Goal: Task Accomplishment & Management: Use online tool/utility

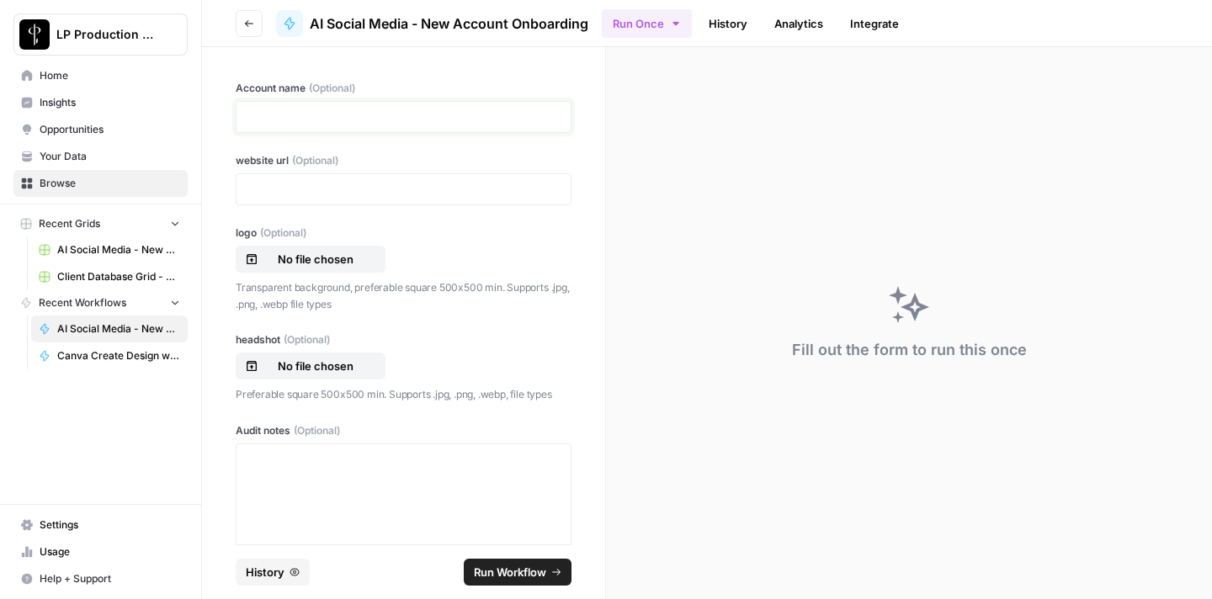
click at [365, 120] on p at bounding box center [404, 117] width 314 height 17
click at [406, 125] on p at bounding box center [404, 117] width 314 height 17
click at [678, 28] on icon "button" at bounding box center [675, 23] width 13 height 13
click at [678, 24] on icon "button" at bounding box center [676, 23] width 6 height 3
click at [728, 24] on link "History" at bounding box center [728, 23] width 59 height 27
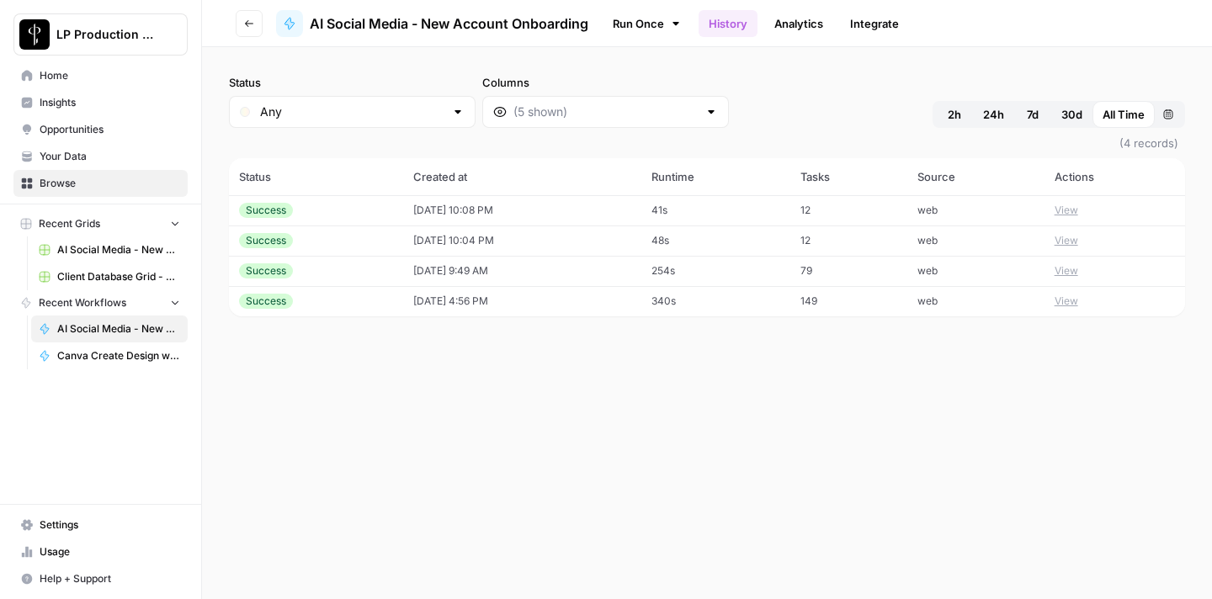
click at [1076, 210] on button "View" at bounding box center [1067, 210] width 24 height 15
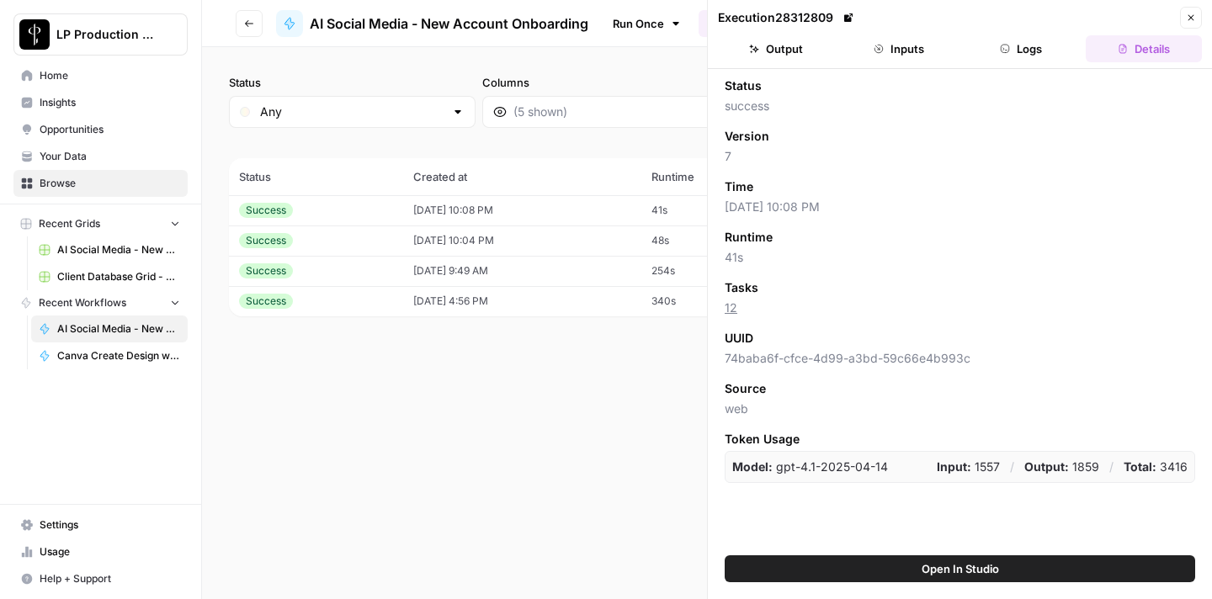
click at [1182, 18] on button "Close" at bounding box center [1191, 18] width 22 height 22
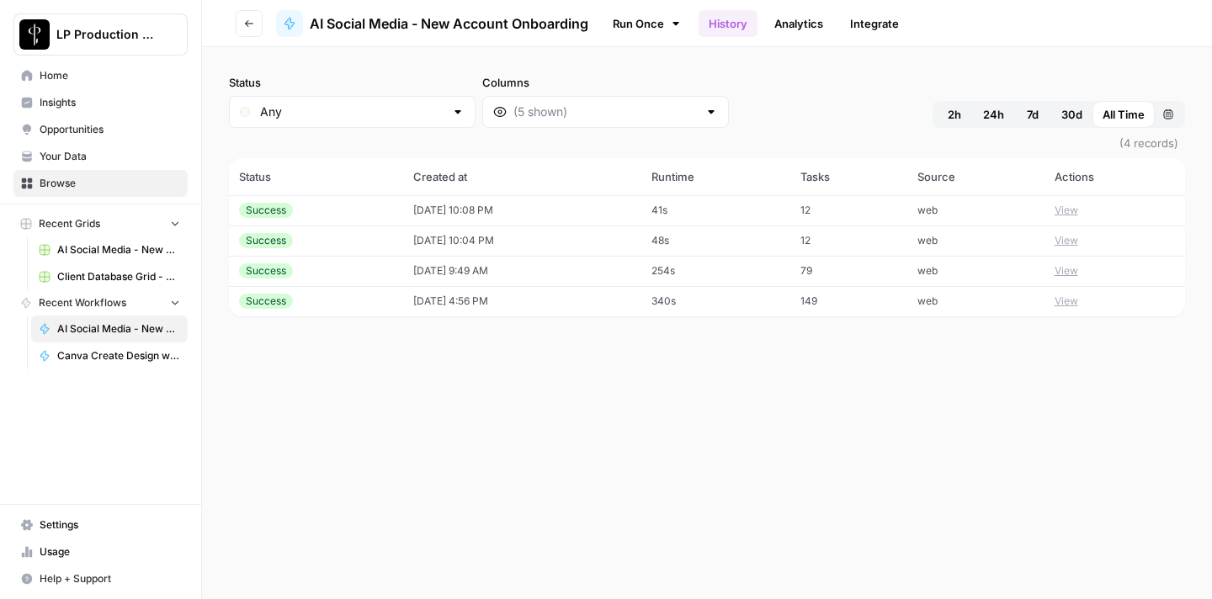
click at [955, 111] on span "2h" at bounding box center [954, 114] width 13 height 17
click at [636, 20] on link "Run Once" at bounding box center [647, 23] width 90 height 29
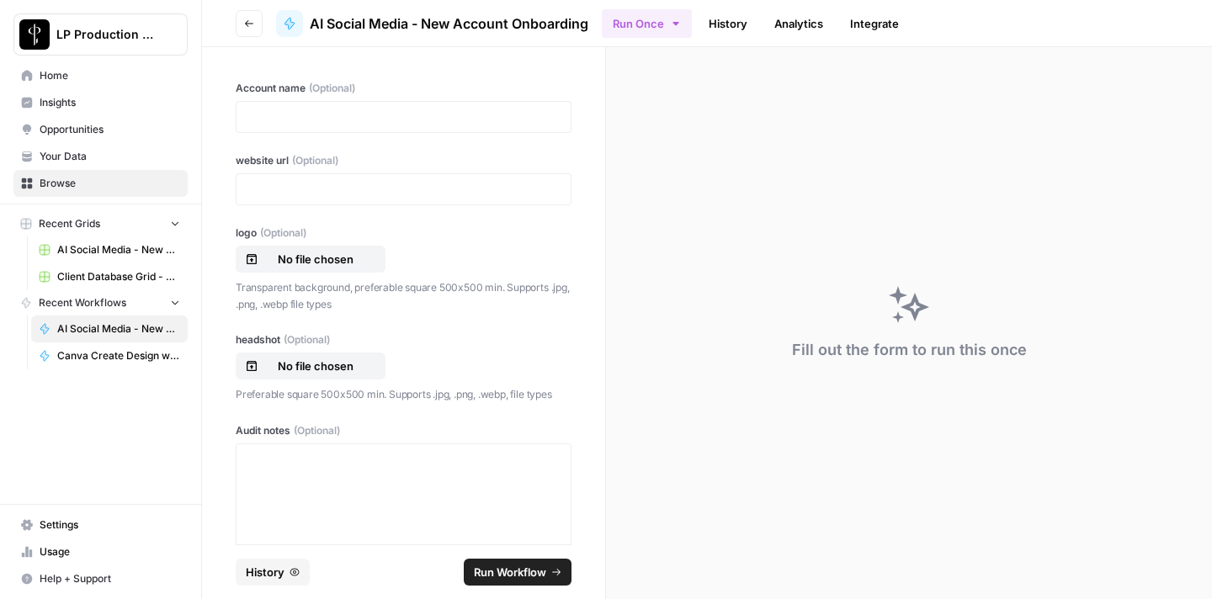
click at [800, 20] on link "Analytics" at bounding box center [798, 23] width 69 height 27
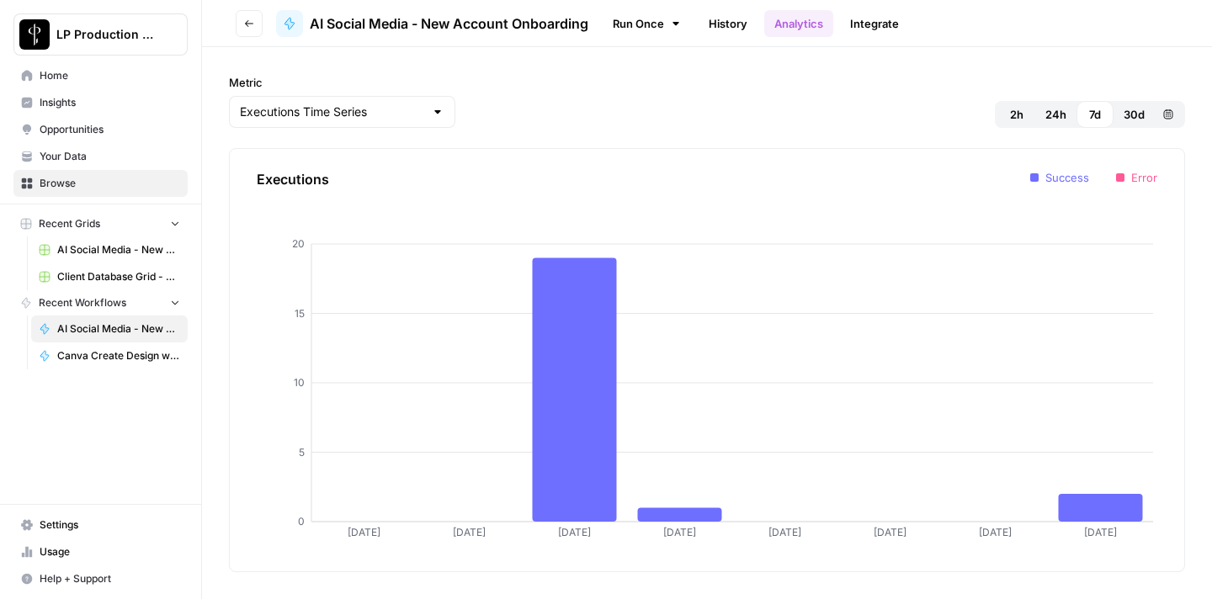
click at [626, 29] on link "Run Once" at bounding box center [647, 23] width 90 height 29
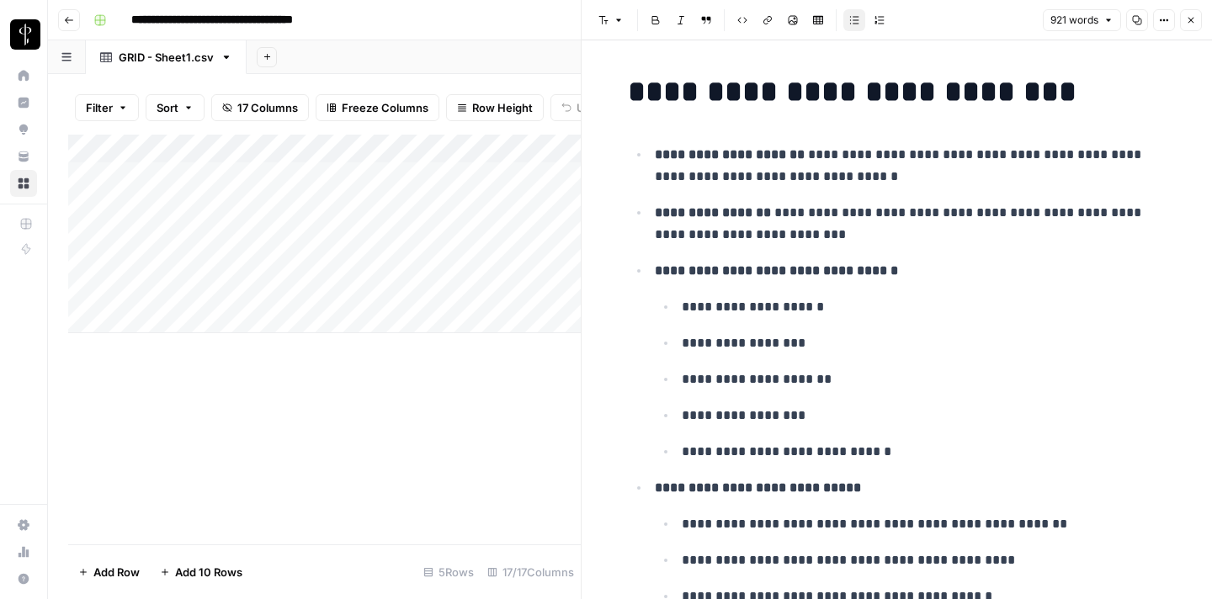
click at [1189, 19] on icon "button" at bounding box center [1191, 20] width 10 height 10
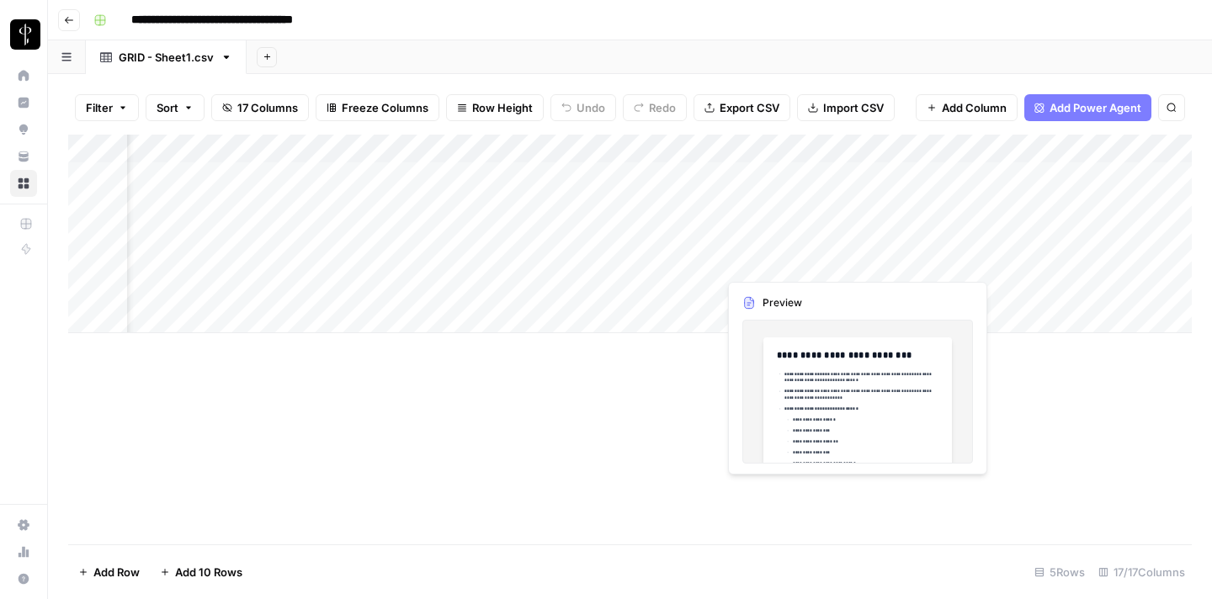
scroll to position [0, 269]
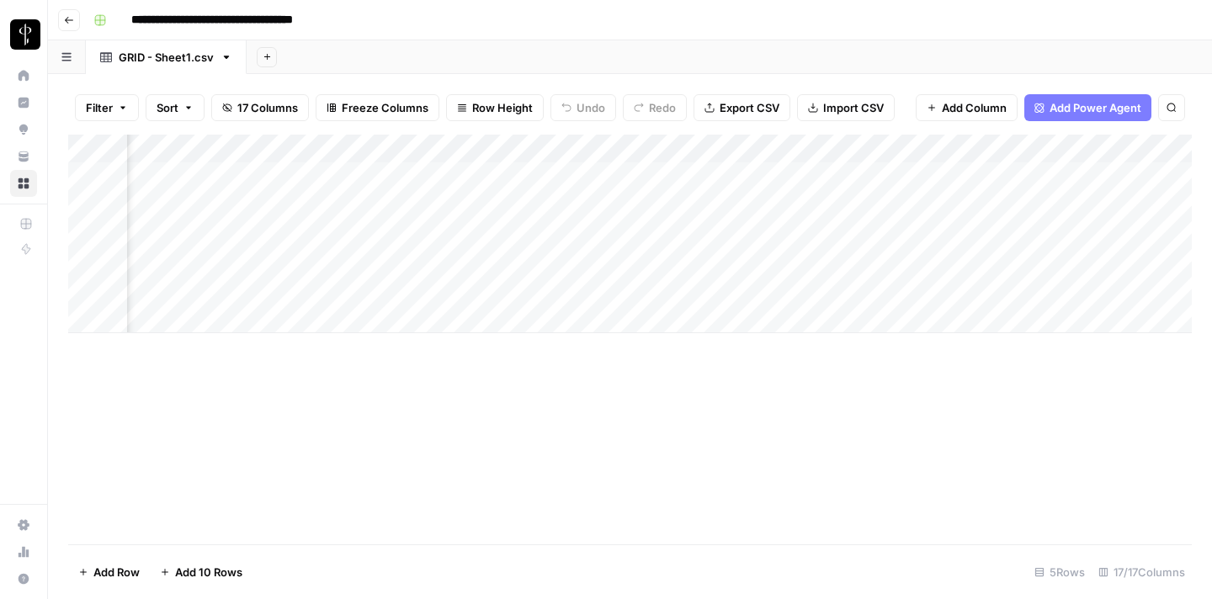
click at [896, 267] on div "Add Column" at bounding box center [630, 234] width 1124 height 199
click at [752, 267] on div "Add Column" at bounding box center [630, 234] width 1124 height 199
click at [787, 263] on div "Add Column" at bounding box center [630, 234] width 1124 height 199
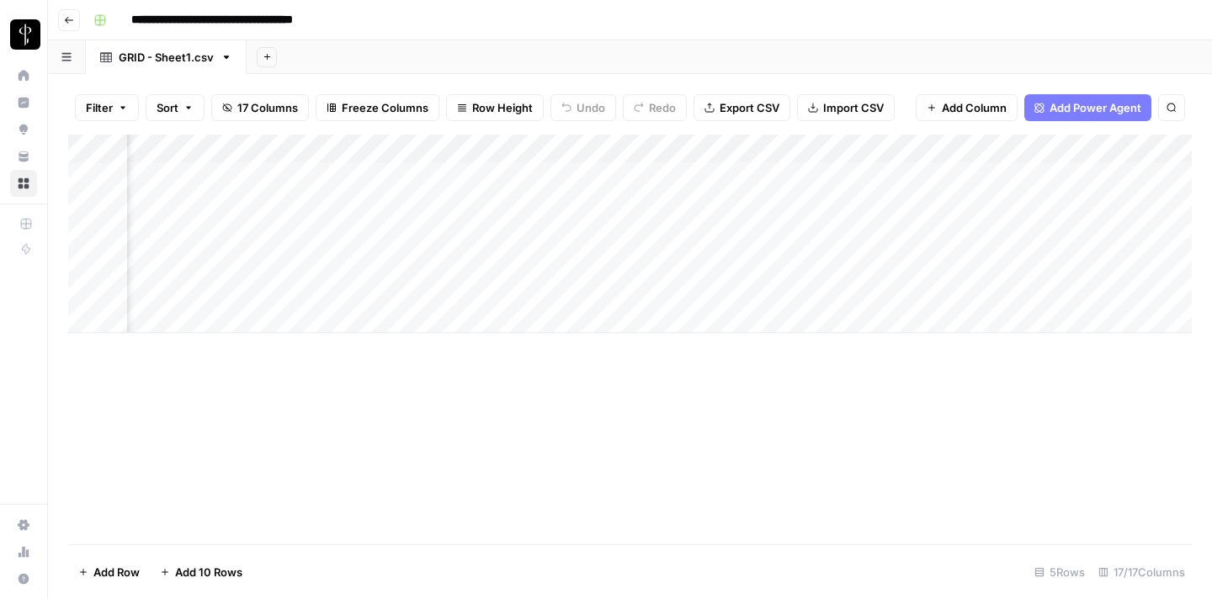
scroll to position [0, 1316]
click at [806, 263] on div "Add Column" at bounding box center [630, 234] width 1124 height 199
click at [890, 261] on div "Add Column" at bounding box center [630, 234] width 1124 height 199
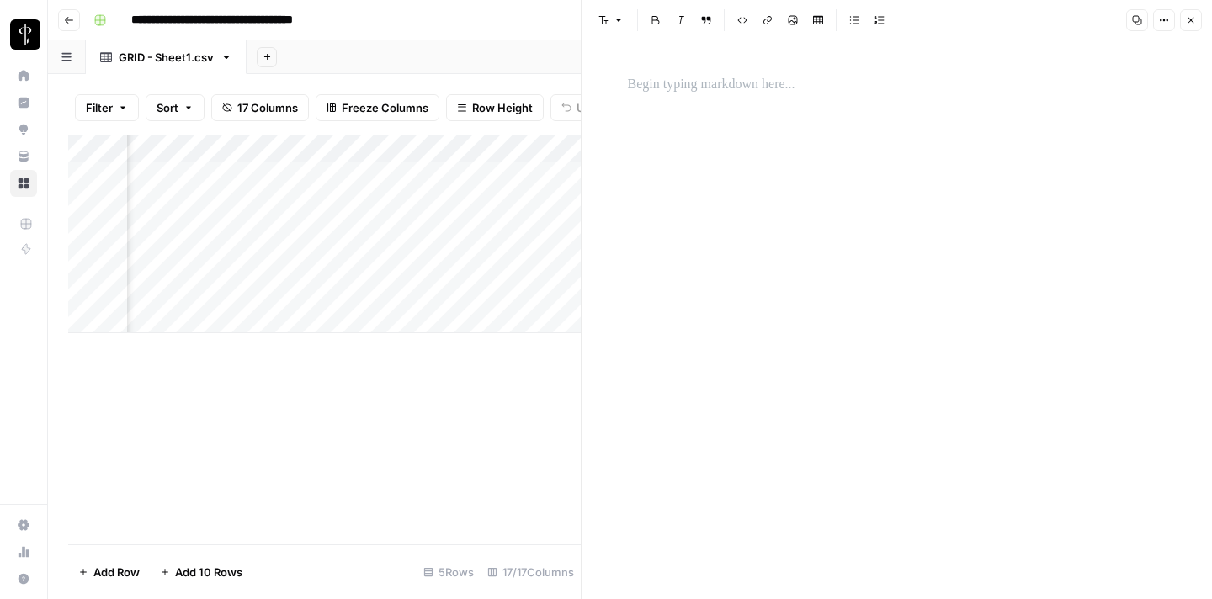
click at [1194, 19] on icon "button" at bounding box center [1191, 20] width 10 height 10
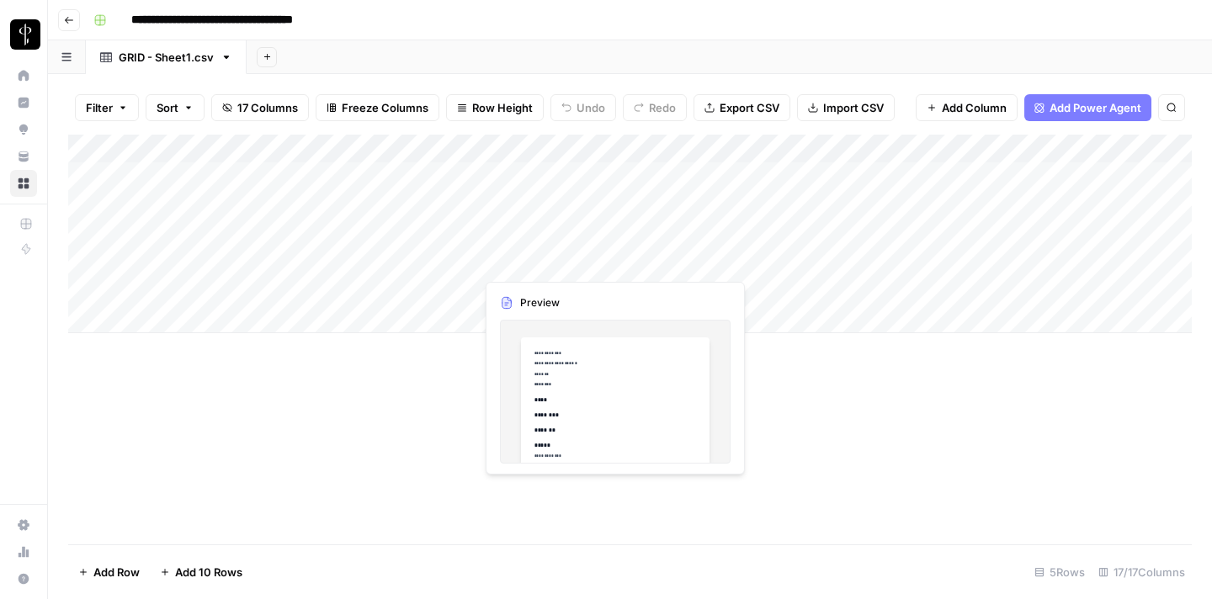
click at [606, 255] on div "Add Column" at bounding box center [630, 234] width 1124 height 199
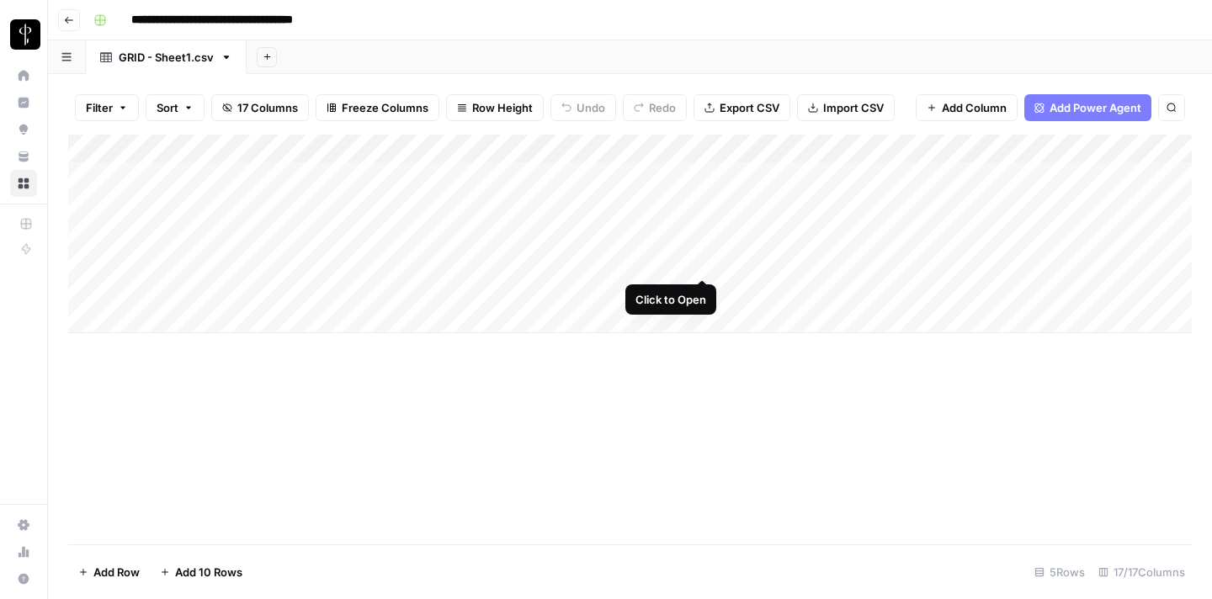
click at [700, 261] on div "Add Column" at bounding box center [630, 234] width 1124 height 199
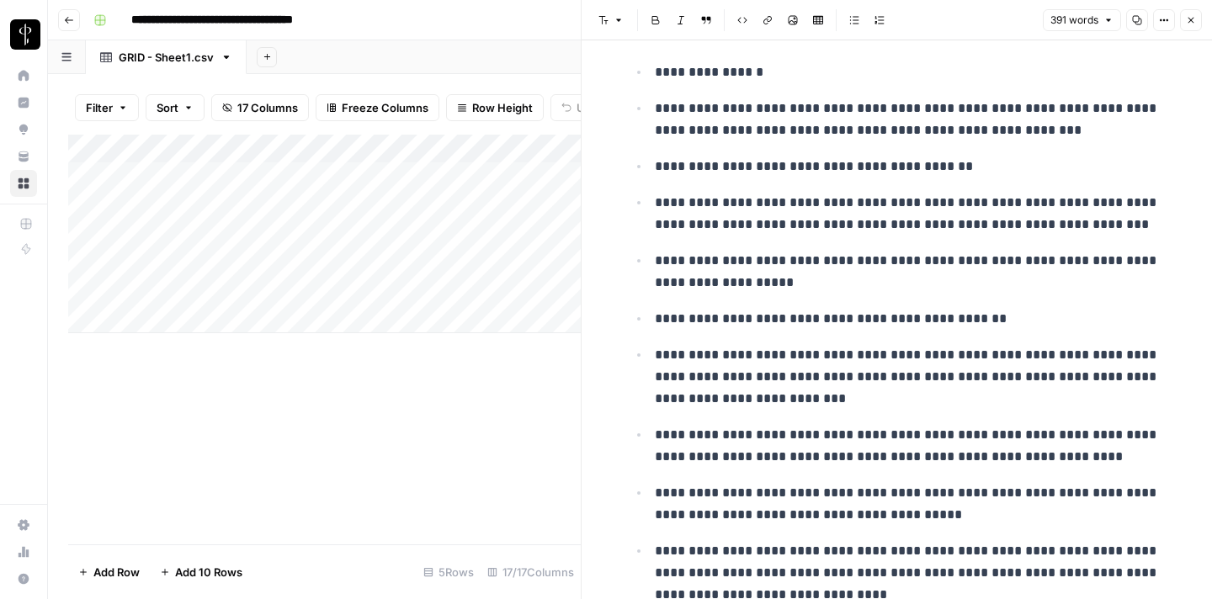
scroll to position [1762, 0]
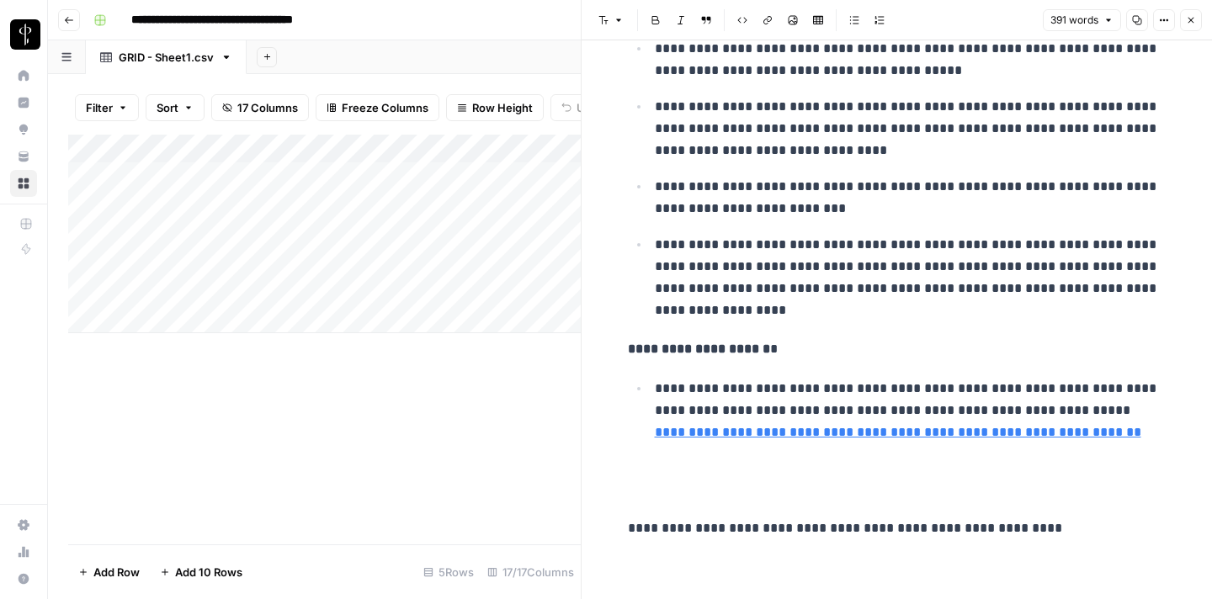
click at [1206, 16] on header "Font style Bold Italic Block quote Code block Link Image Insert Table Bulleted …" at bounding box center [897, 20] width 630 height 40
click at [1193, 19] on icon "button" at bounding box center [1191, 20] width 10 height 10
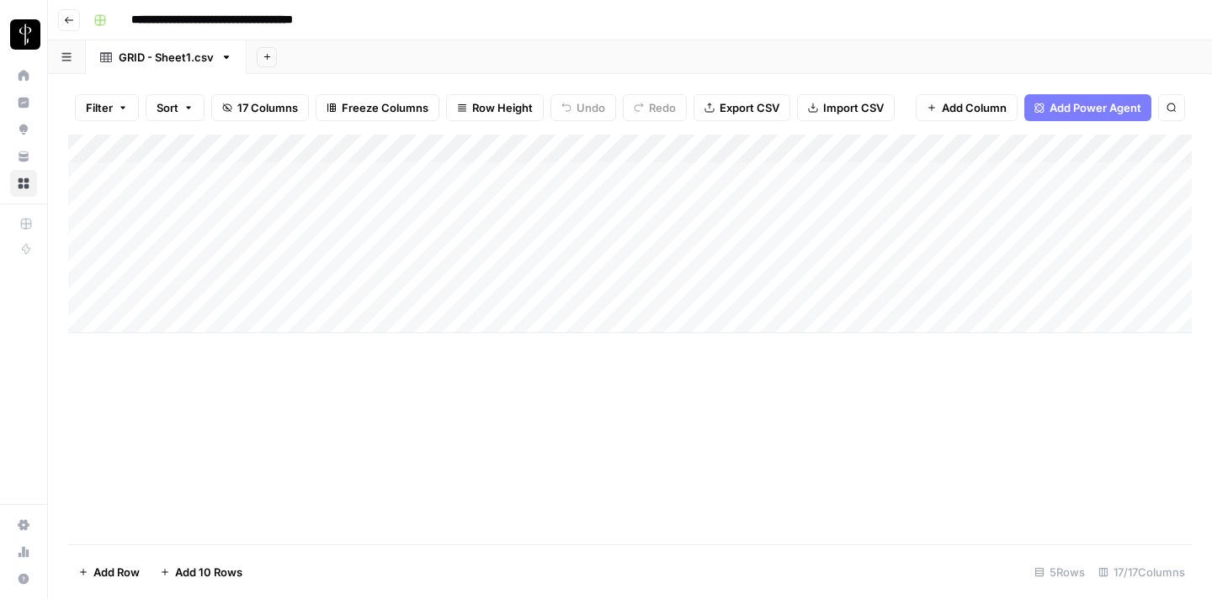
click at [946, 263] on div "Add Column" at bounding box center [630, 234] width 1124 height 199
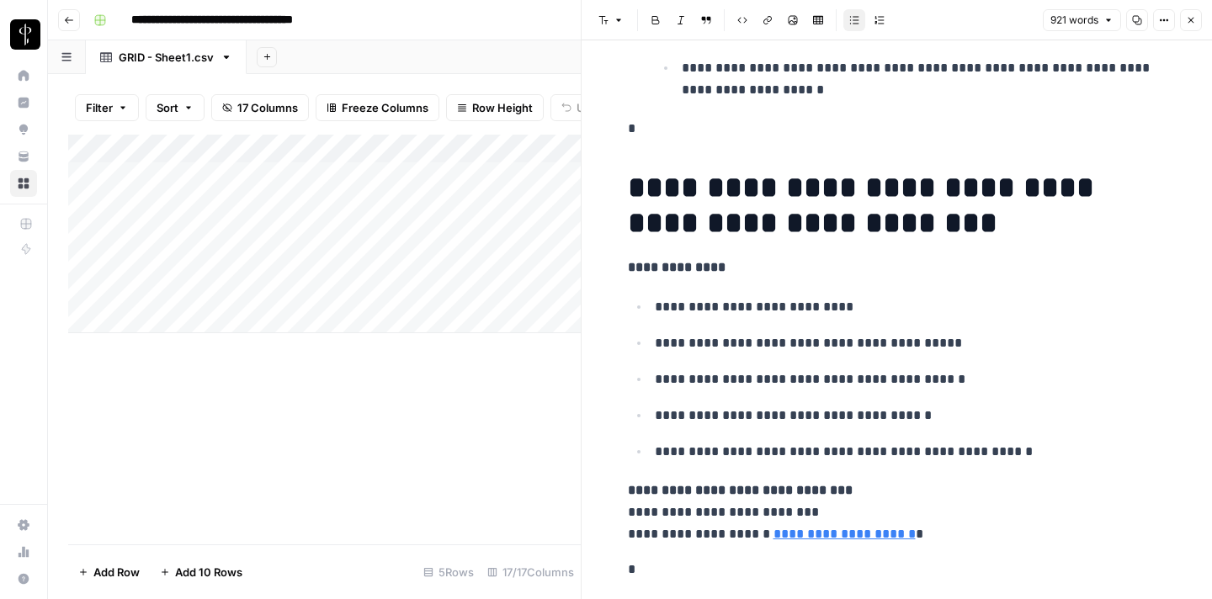
scroll to position [5188, 0]
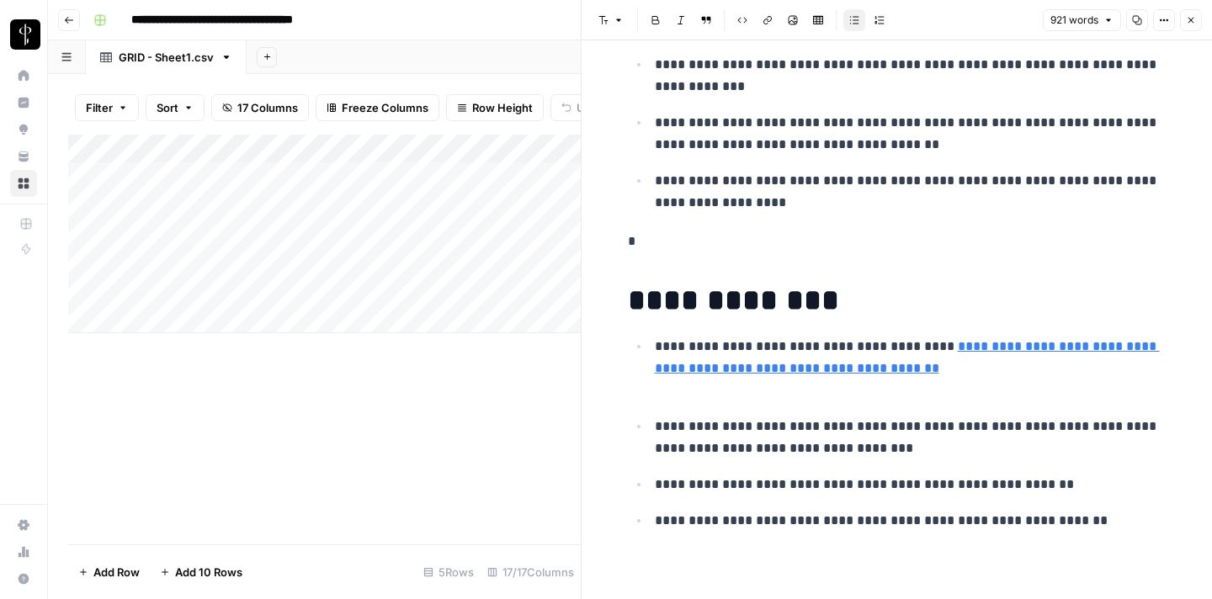
click at [1189, 26] on button "Close" at bounding box center [1191, 20] width 22 height 22
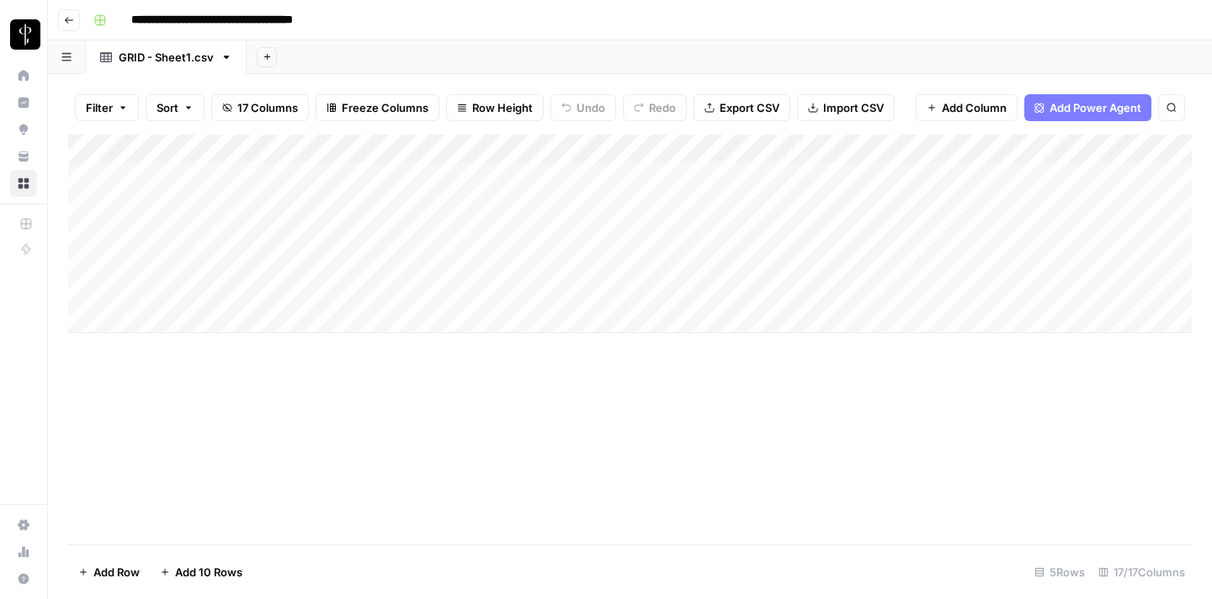
click at [210, 257] on div "Add Column" at bounding box center [630, 234] width 1124 height 199
click at [726, 265] on div "Add Column" at bounding box center [630, 234] width 1124 height 199
click at [538, 263] on div "Add Column" at bounding box center [630, 234] width 1124 height 199
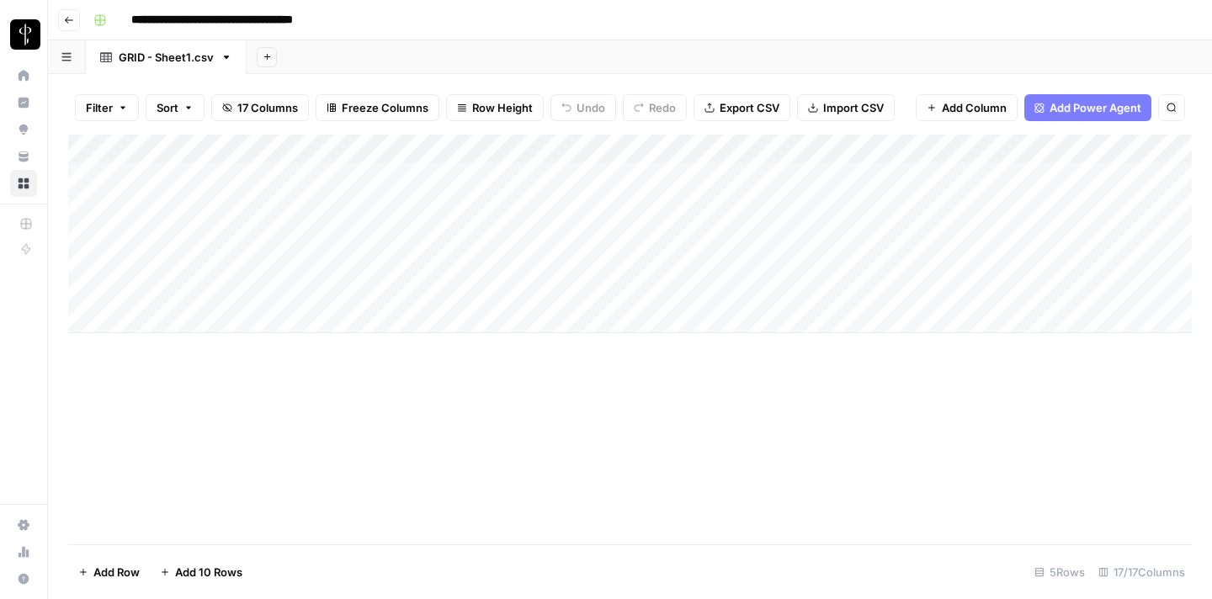
scroll to position [0, 408]
click at [779, 261] on div "Add Column" at bounding box center [630, 234] width 1124 height 199
click at [611, 257] on div "Add Column" at bounding box center [630, 234] width 1124 height 199
click at [226, 267] on div "Add Column" at bounding box center [630, 234] width 1124 height 199
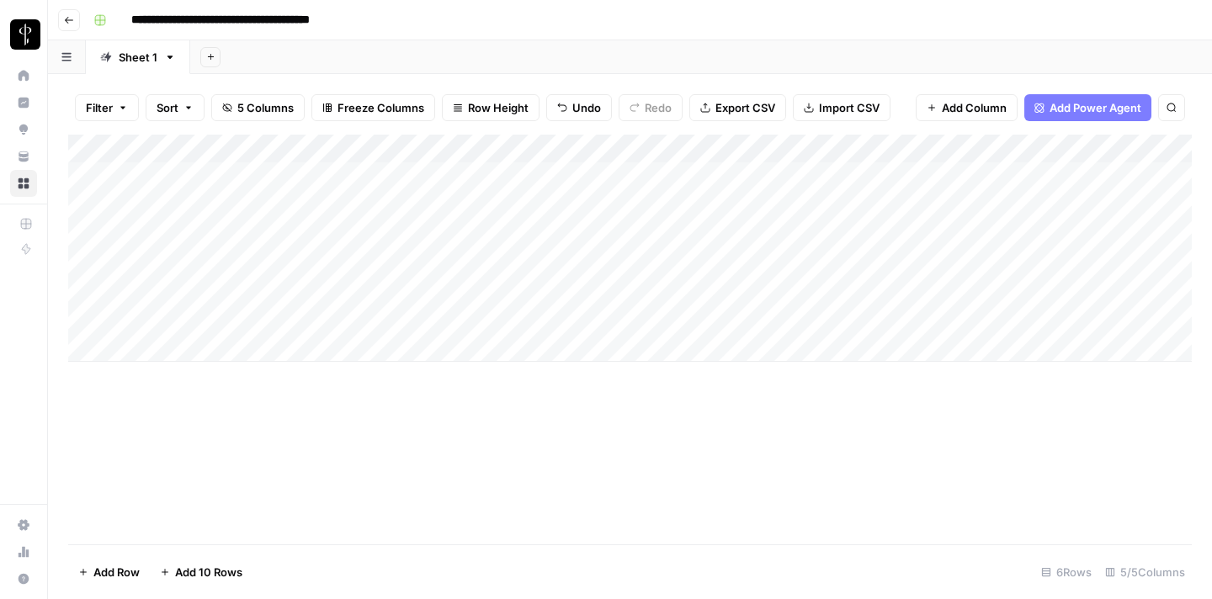
click at [232, 320] on div "Add Column" at bounding box center [630, 248] width 1124 height 227
click at [233, 349] on div "Add Column" at bounding box center [630, 248] width 1124 height 227
click at [457, 341] on div "Add Column" at bounding box center [630, 263] width 1124 height 256
paste textarea "**********"
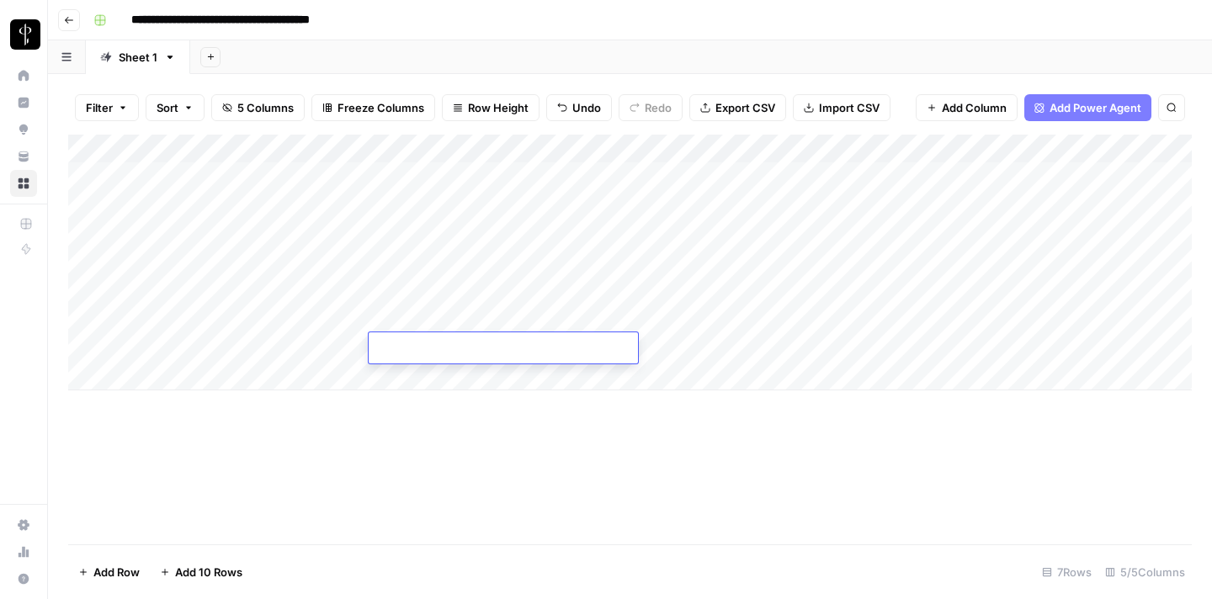
type textarea "**********"
click at [683, 348] on div "Add Column" at bounding box center [630, 263] width 1124 height 256
click at [493, 297] on div "Add Column" at bounding box center [630, 263] width 1124 height 256
click at [837, 291] on div "Add Column" at bounding box center [630, 263] width 1124 height 256
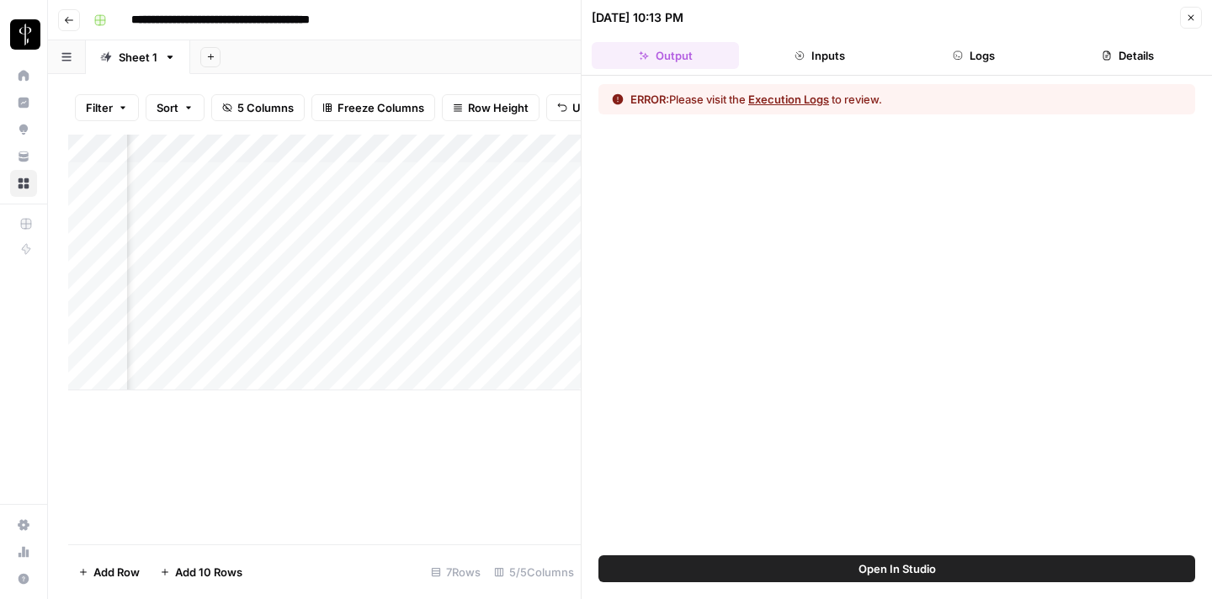
click at [787, 98] on button "Execution Logs" at bounding box center [788, 99] width 81 height 17
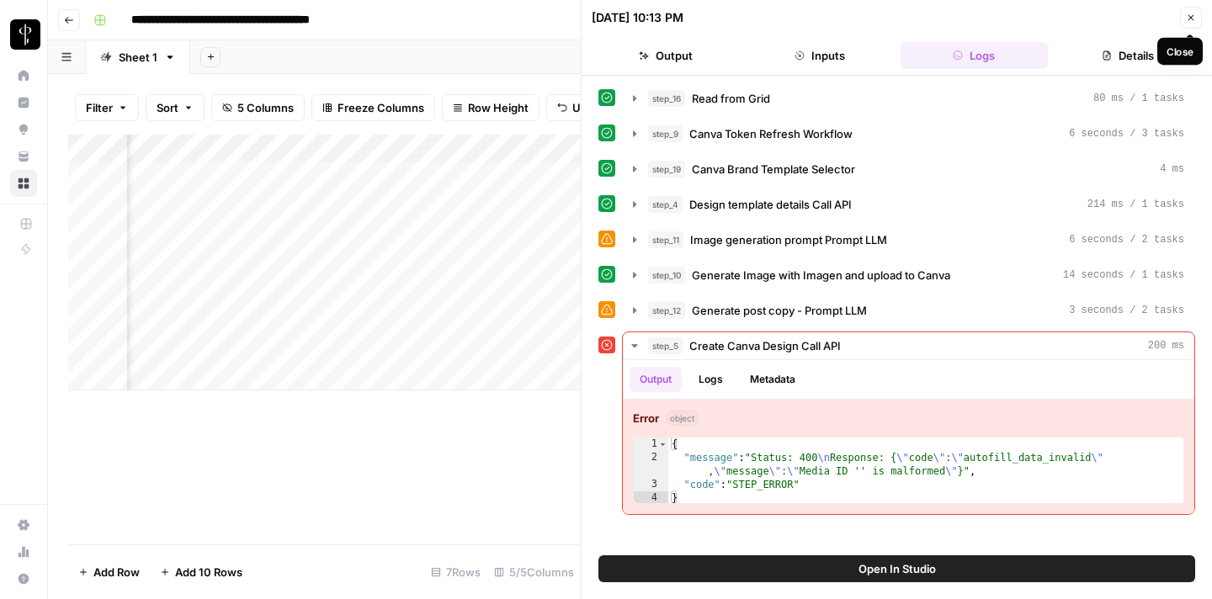
click at [1198, 14] on button "Close" at bounding box center [1191, 18] width 22 height 22
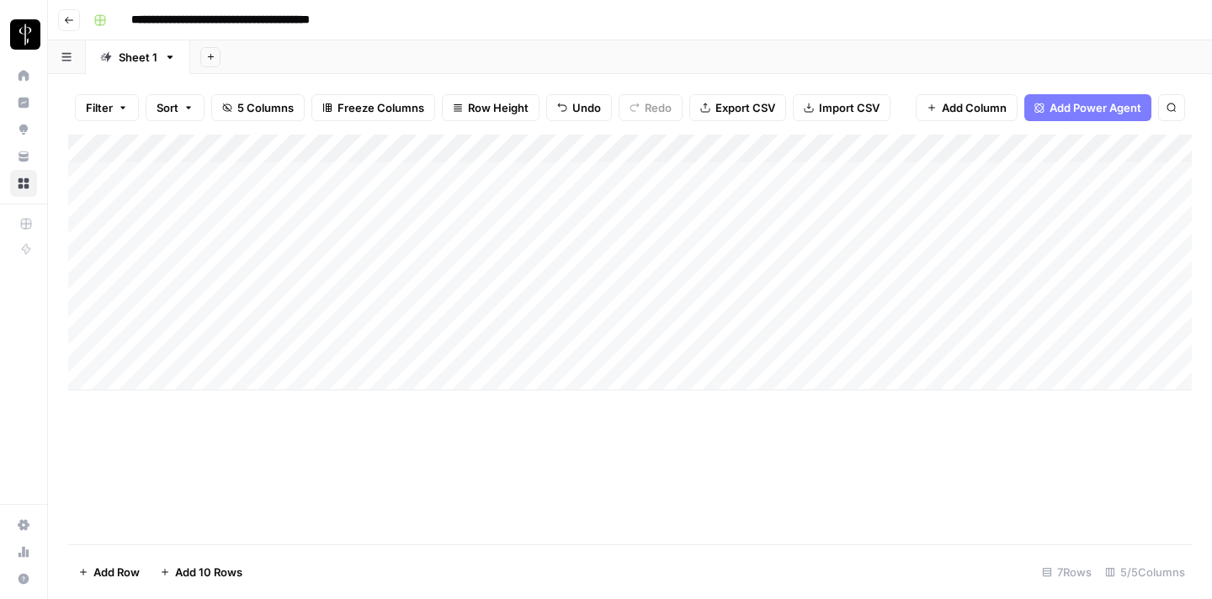
click at [251, 350] on div "Add Column" at bounding box center [630, 263] width 1124 height 256
click at [445, 346] on div "Add Column" at bounding box center [630, 263] width 1124 height 256
click at [705, 346] on div "Add Column" at bounding box center [630, 263] width 1124 height 256
click at [1067, 343] on div "Add Column" at bounding box center [630, 263] width 1124 height 256
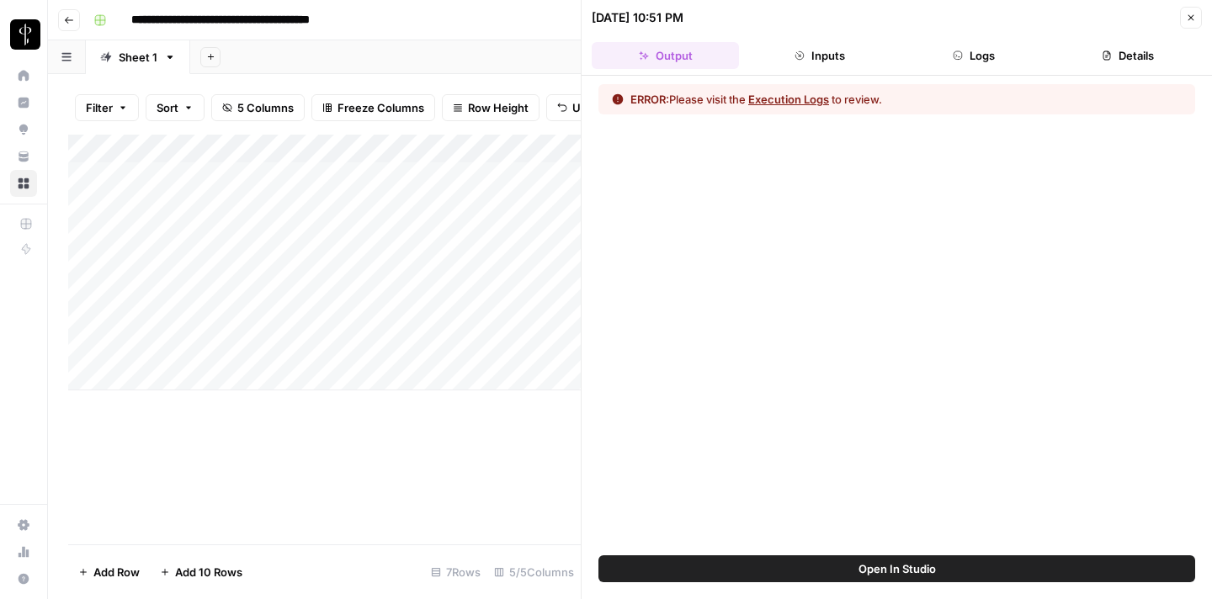
click at [1182, 5] on header "09/01/25 at 10:51 PM Close Output Inputs Logs Details" at bounding box center [897, 38] width 630 height 76
click at [1189, 15] on icon "button" at bounding box center [1191, 18] width 10 height 10
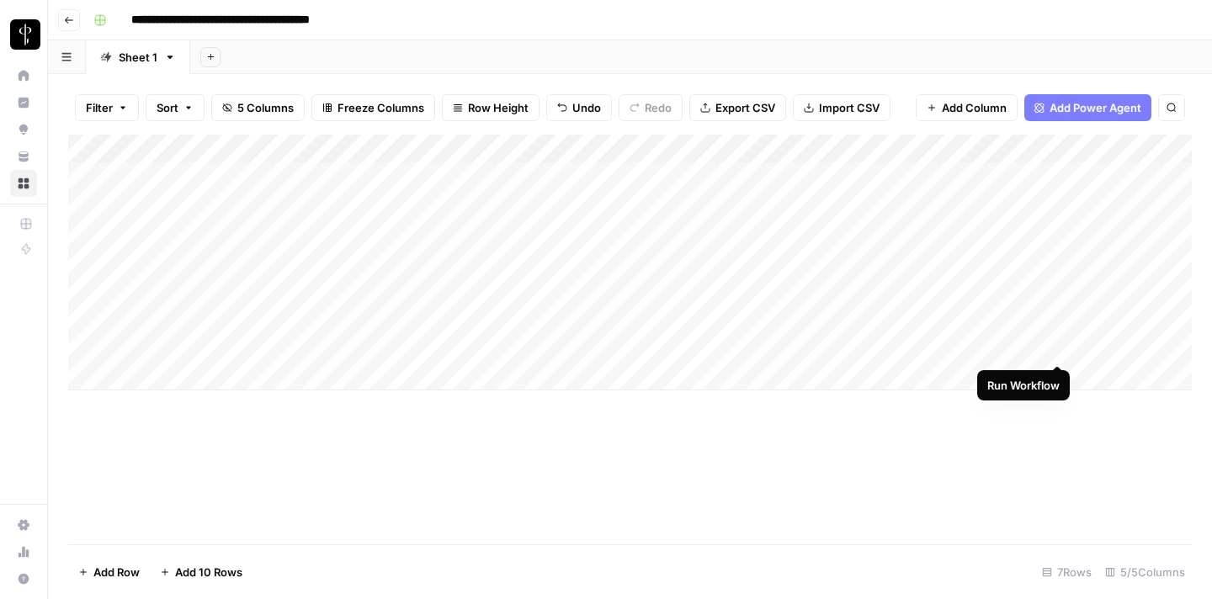
click at [1056, 348] on div "Add Column" at bounding box center [630, 263] width 1124 height 256
click at [541, 324] on div "Add Column" at bounding box center [630, 263] width 1124 height 256
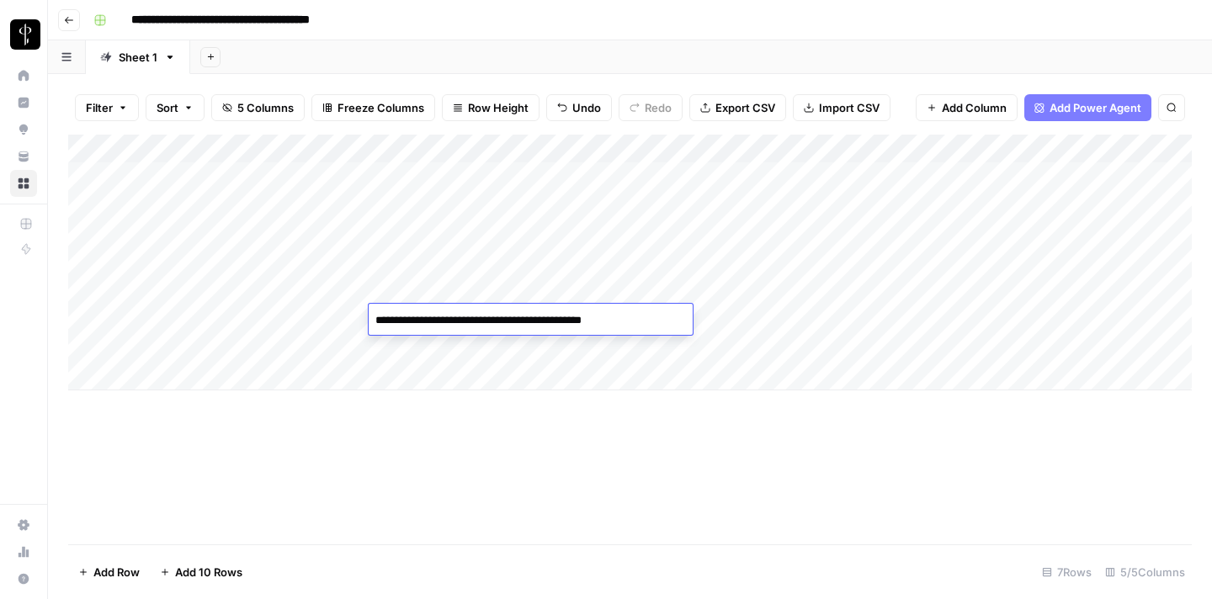
drag, startPoint x: 373, startPoint y: 316, endPoint x: 672, endPoint y: 327, distance: 299.0
click at [672, 327] on body "**********" at bounding box center [606, 299] width 1212 height 599
paste textarea "**********"
type textarea "**********"
click at [734, 403] on div "Add Column" at bounding box center [630, 340] width 1124 height 410
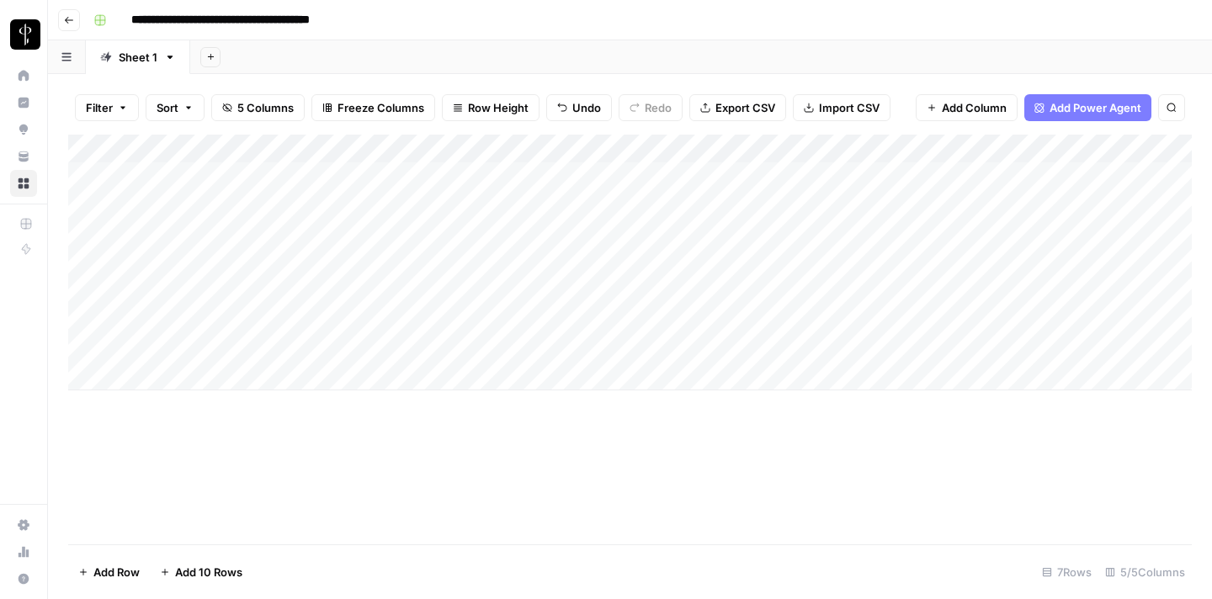
click at [728, 329] on div "Add Column" at bounding box center [630, 263] width 1124 height 256
click at [1055, 319] on div "Add Column" at bounding box center [630, 263] width 1124 height 256
click at [648, 294] on div "Add Column" at bounding box center [630, 263] width 1124 height 256
click at [1032, 290] on div "Add Column" at bounding box center [630, 263] width 1124 height 256
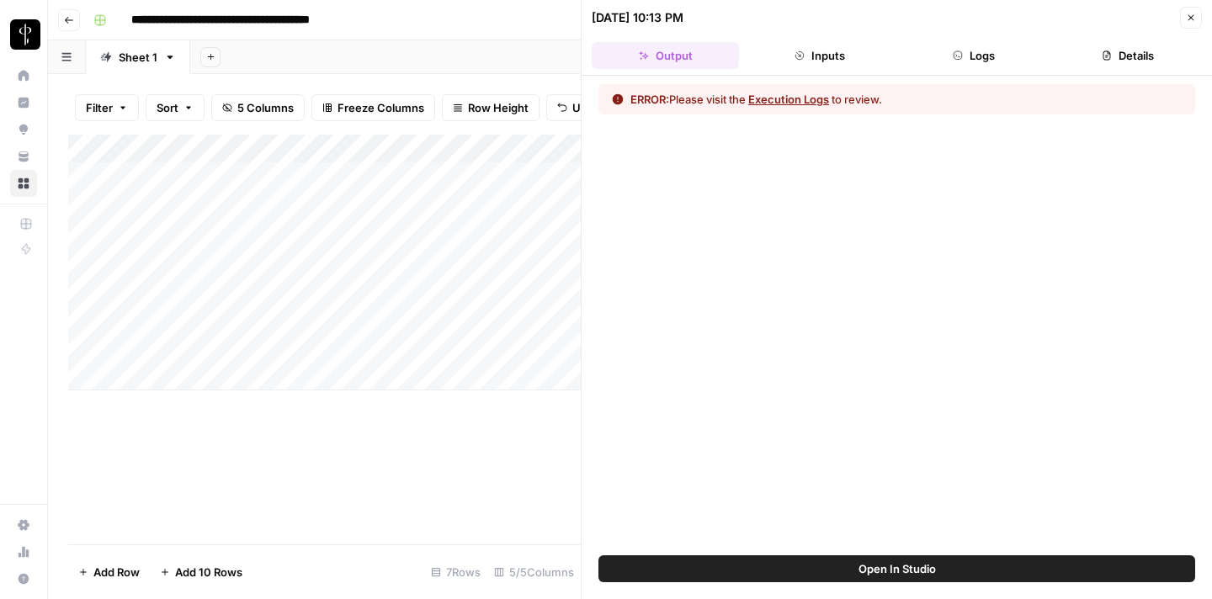
click at [776, 98] on button "Execution Logs" at bounding box center [788, 99] width 81 height 17
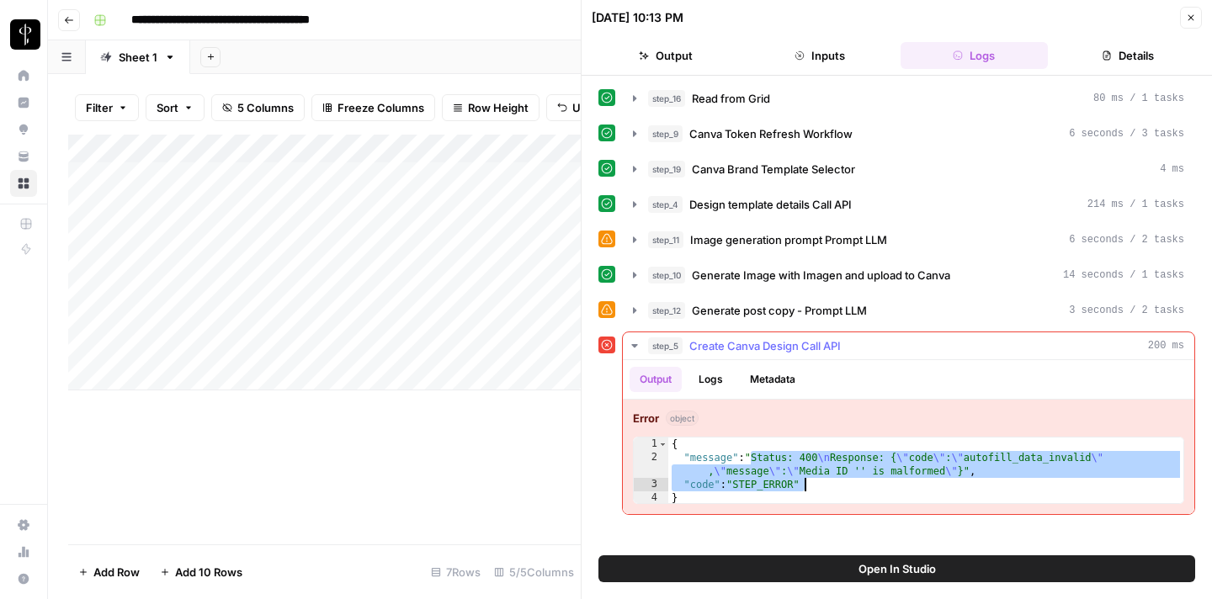
drag, startPoint x: 753, startPoint y: 463, endPoint x: 975, endPoint y: 486, distance: 223.4
click at [975, 486] on div "{ "message" : "Status: 400 \n Response: { \" code \" : \" autofill_data_invalid…" at bounding box center [925, 485] width 515 height 94
type textarea "**********"
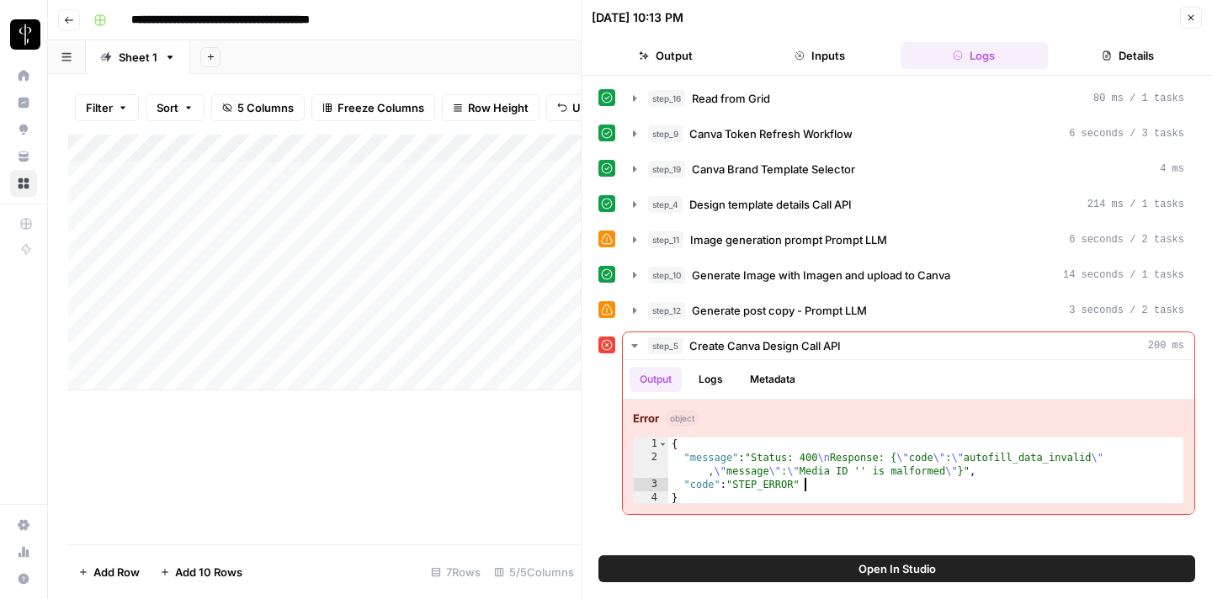
click at [833, 574] on button "Open In Studio" at bounding box center [896, 569] width 597 height 27
click at [1189, 15] on icon "button" at bounding box center [1191, 18] width 10 height 10
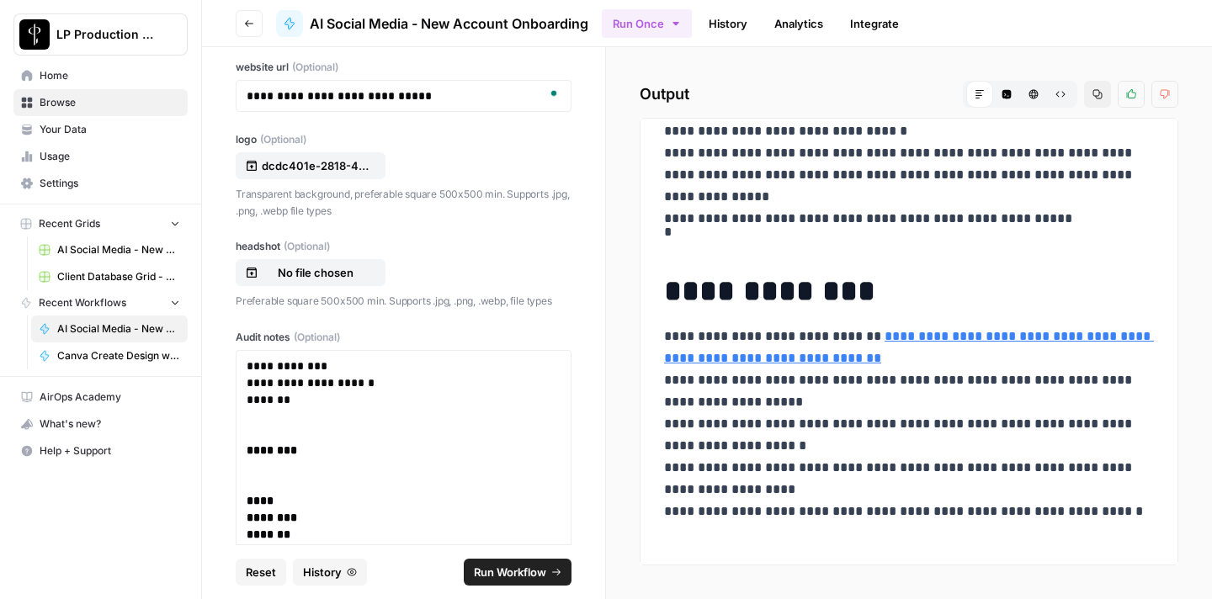
scroll to position [204, 0]
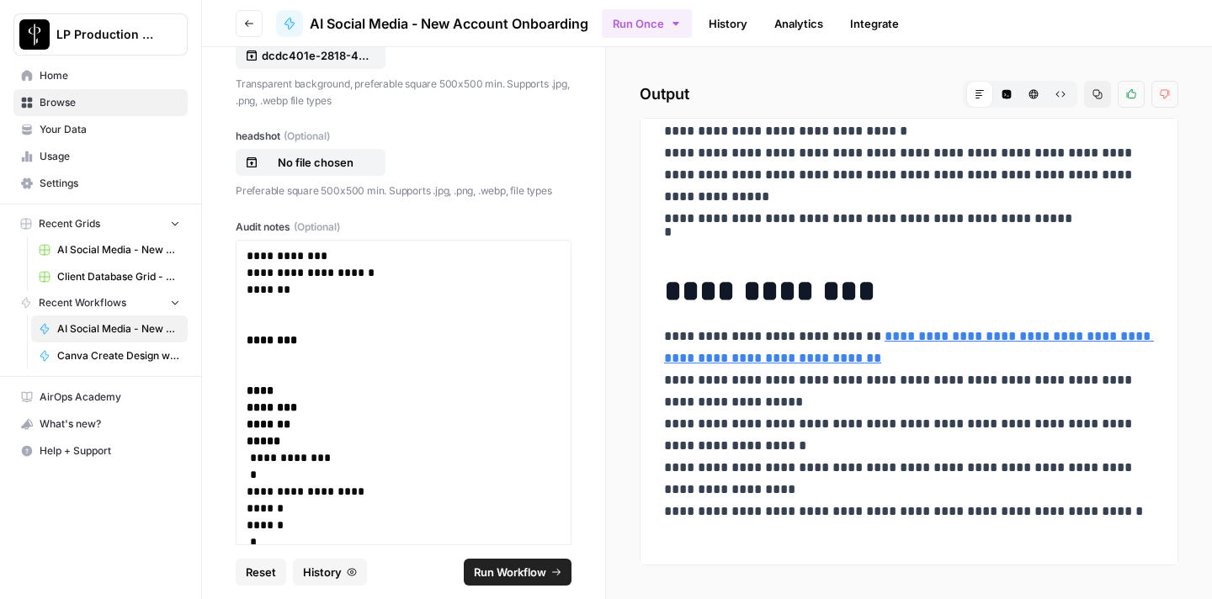
click at [344, 566] on button "History" at bounding box center [330, 572] width 74 height 27
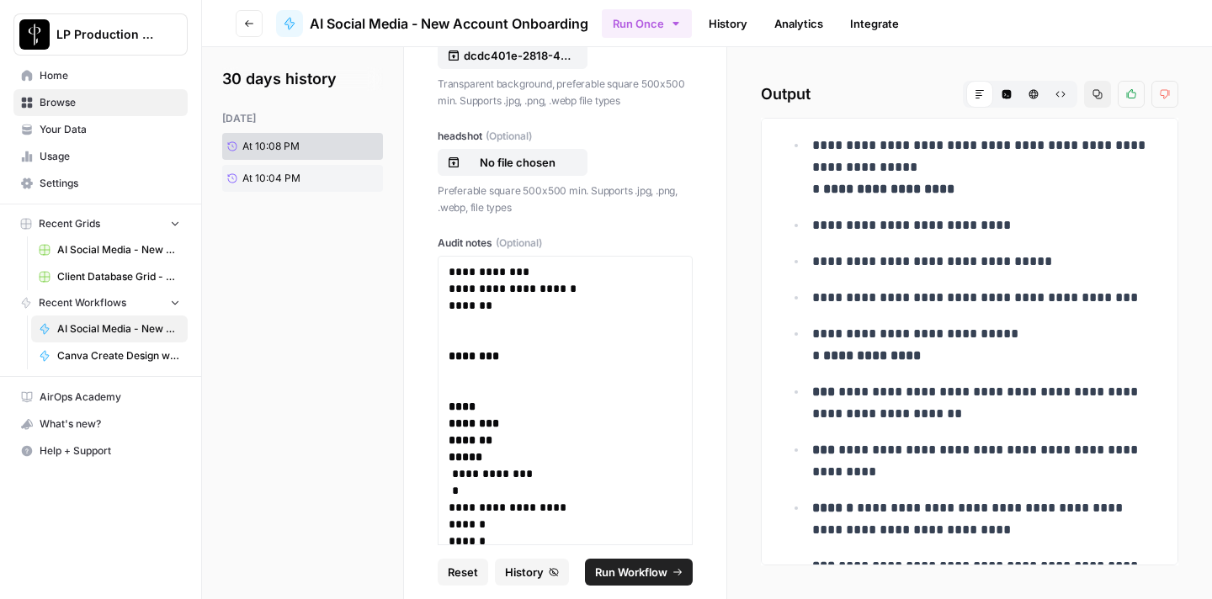
scroll to position [0, 0]
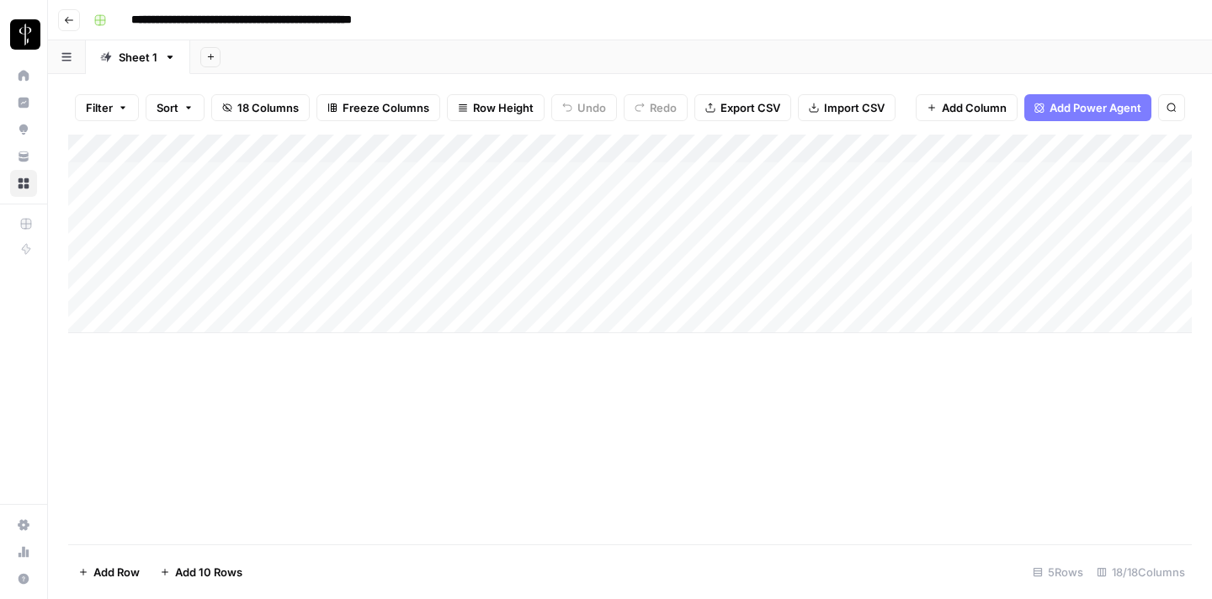
click at [292, 199] on div "Add Column" at bounding box center [630, 234] width 1124 height 199
click at [453, 199] on div "Add Column" at bounding box center [630, 234] width 1124 height 199
click at [711, 204] on div "Add Column" at bounding box center [630, 234] width 1124 height 199
click at [869, 204] on div "Add Column" at bounding box center [630, 234] width 1124 height 199
click at [1022, 205] on div "Add Column" at bounding box center [630, 234] width 1124 height 199
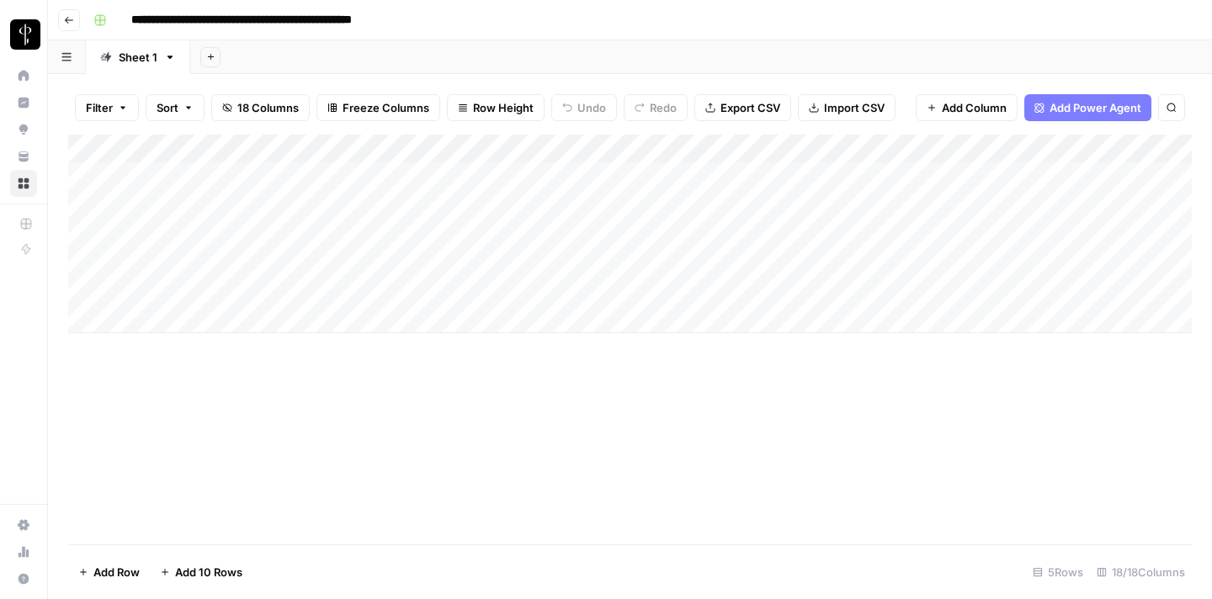
click at [1007, 173] on div "Add Column" at bounding box center [630, 234] width 1124 height 199
click at [866, 178] on div "Add Column" at bounding box center [630, 234] width 1124 height 199
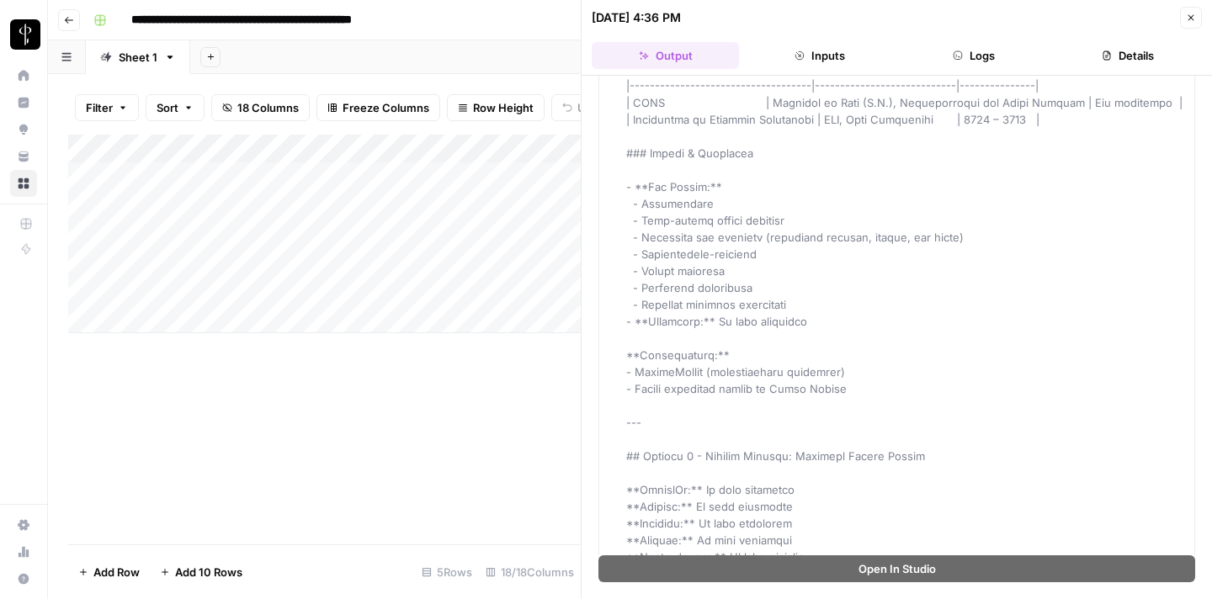
scroll to position [12520, 0]
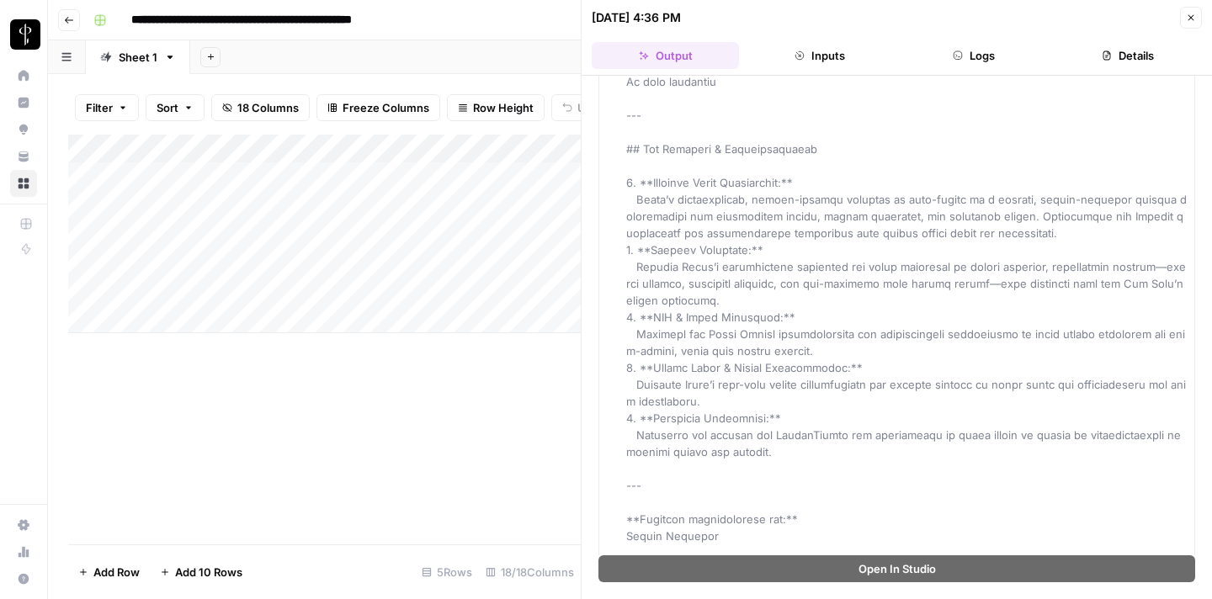
click at [1199, 11] on button "Close" at bounding box center [1191, 18] width 22 height 22
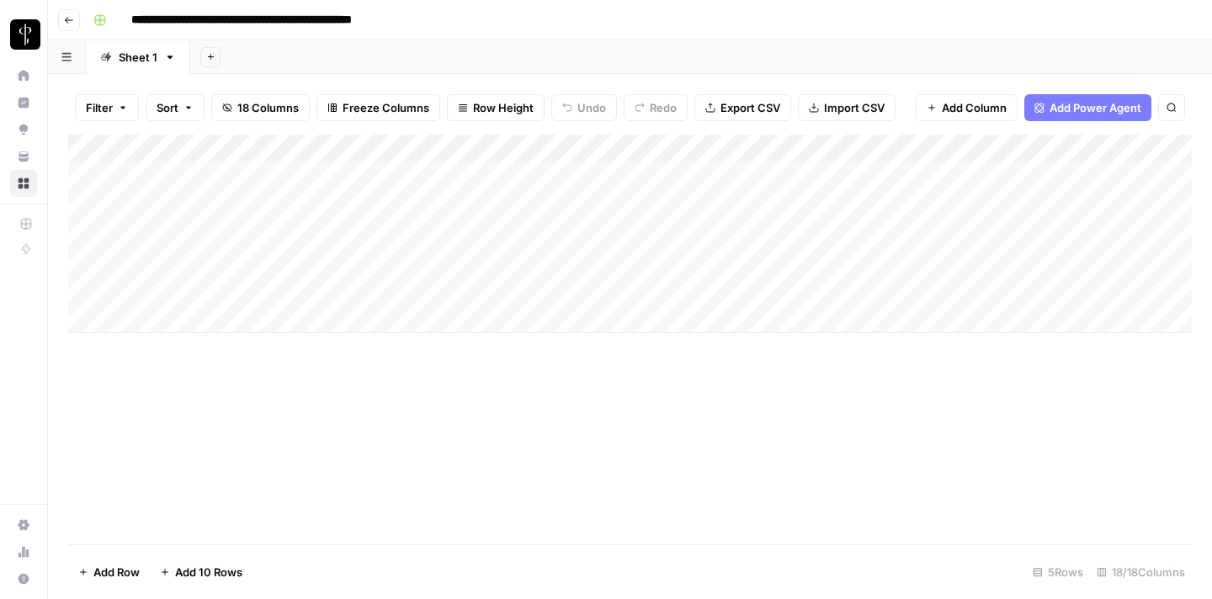
click at [543, 204] on div "Add Column" at bounding box center [630, 234] width 1124 height 199
drag, startPoint x: 604, startPoint y: 199, endPoint x: 296, endPoint y: 199, distance: 307.2
click at [296, 199] on body "**********" at bounding box center [606, 299] width 1212 height 599
click at [475, 241] on div "Add Column" at bounding box center [630, 234] width 1124 height 199
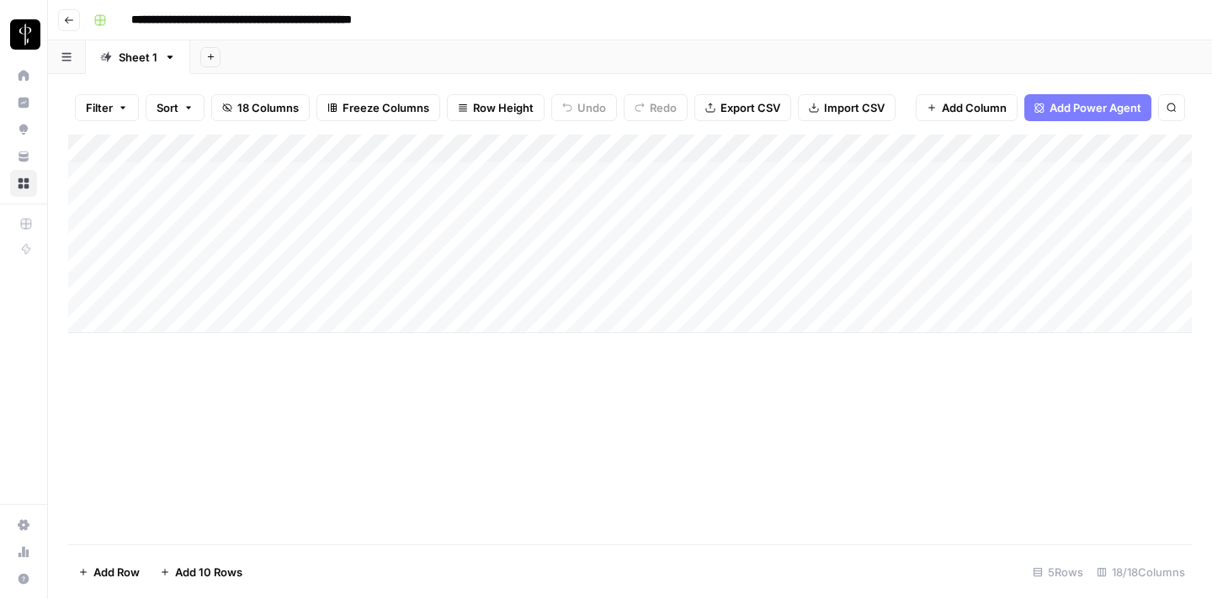
click at [475, 208] on div "Add Column" at bounding box center [630, 234] width 1124 height 199
click at [703, 203] on div "Add Column" at bounding box center [630, 234] width 1124 height 199
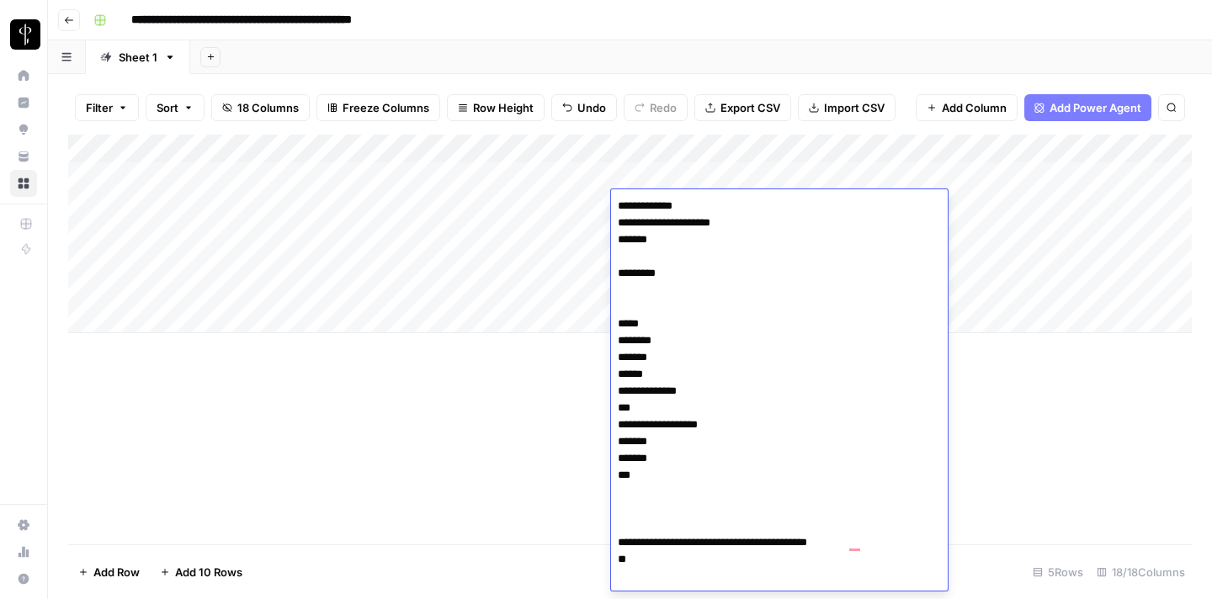
click at [536, 465] on div "Add Column" at bounding box center [630, 340] width 1124 height 410
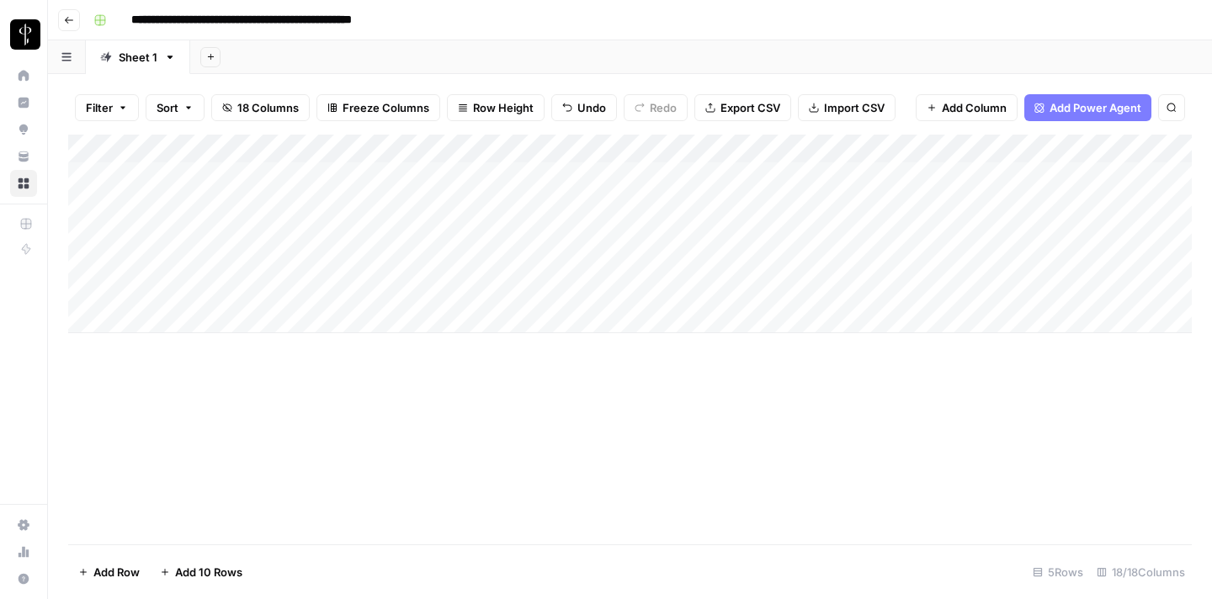
click at [732, 177] on div "Add Column" at bounding box center [630, 234] width 1124 height 199
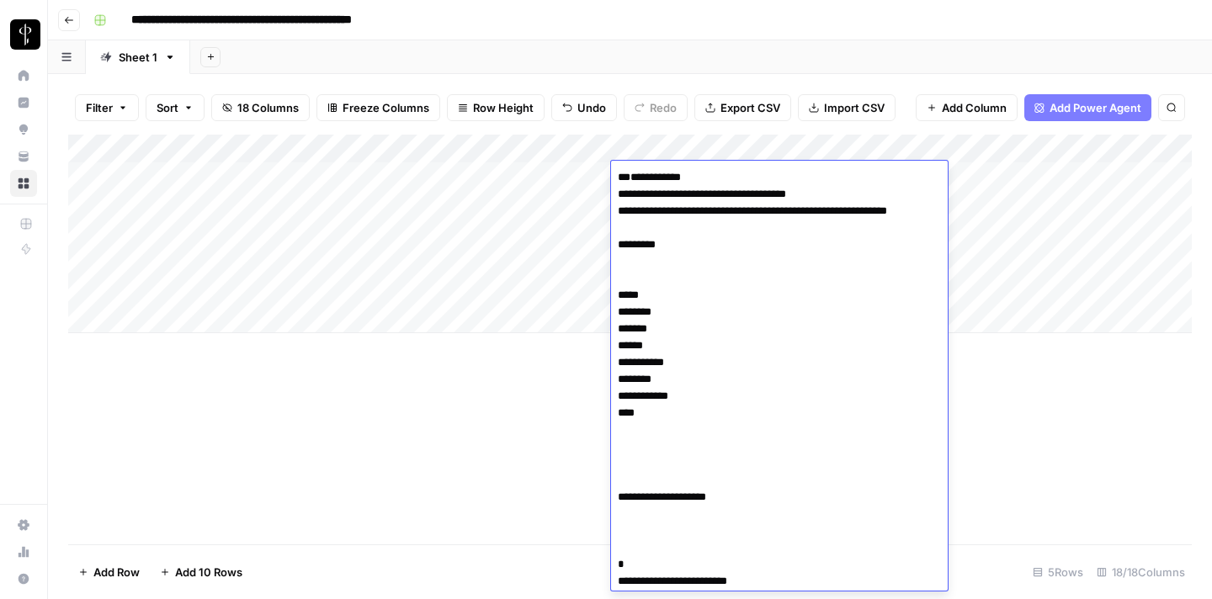
click at [444, 531] on div "Add Column" at bounding box center [630, 340] width 1124 height 410
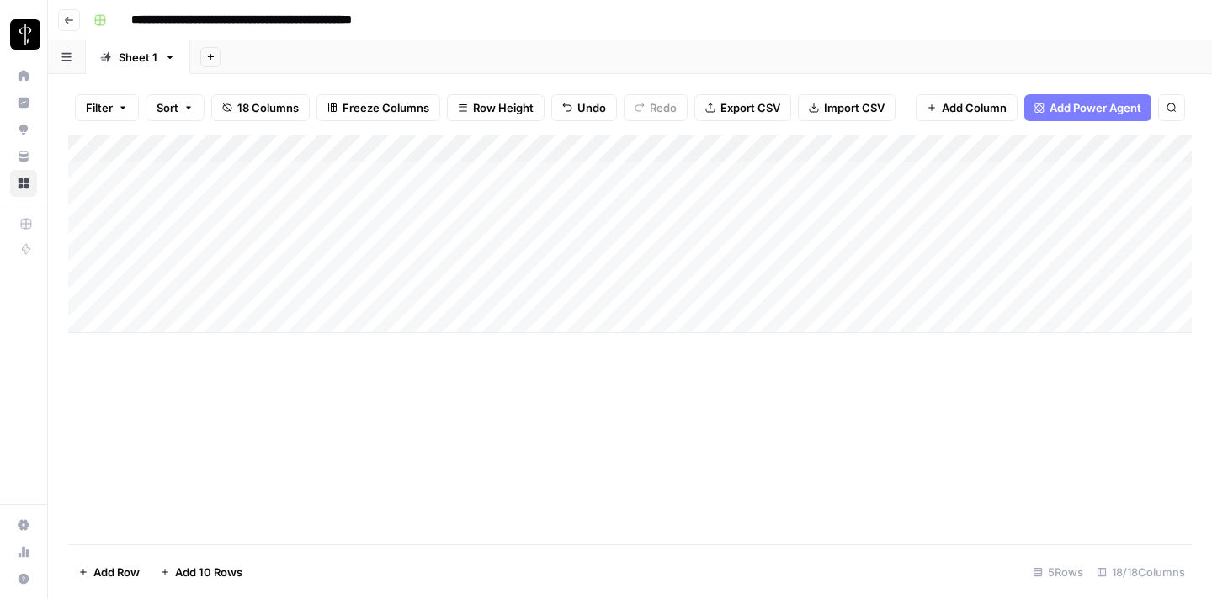
click at [928, 185] on div "Add Column" at bounding box center [630, 234] width 1124 height 199
click at [182, 199] on div "Add Column" at bounding box center [630, 234] width 1124 height 199
click at [448, 205] on div "Add Column" at bounding box center [630, 234] width 1124 height 199
click at [709, 205] on div "Add Column" at bounding box center [630, 234] width 1124 height 199
